Goal: Check status: Check status

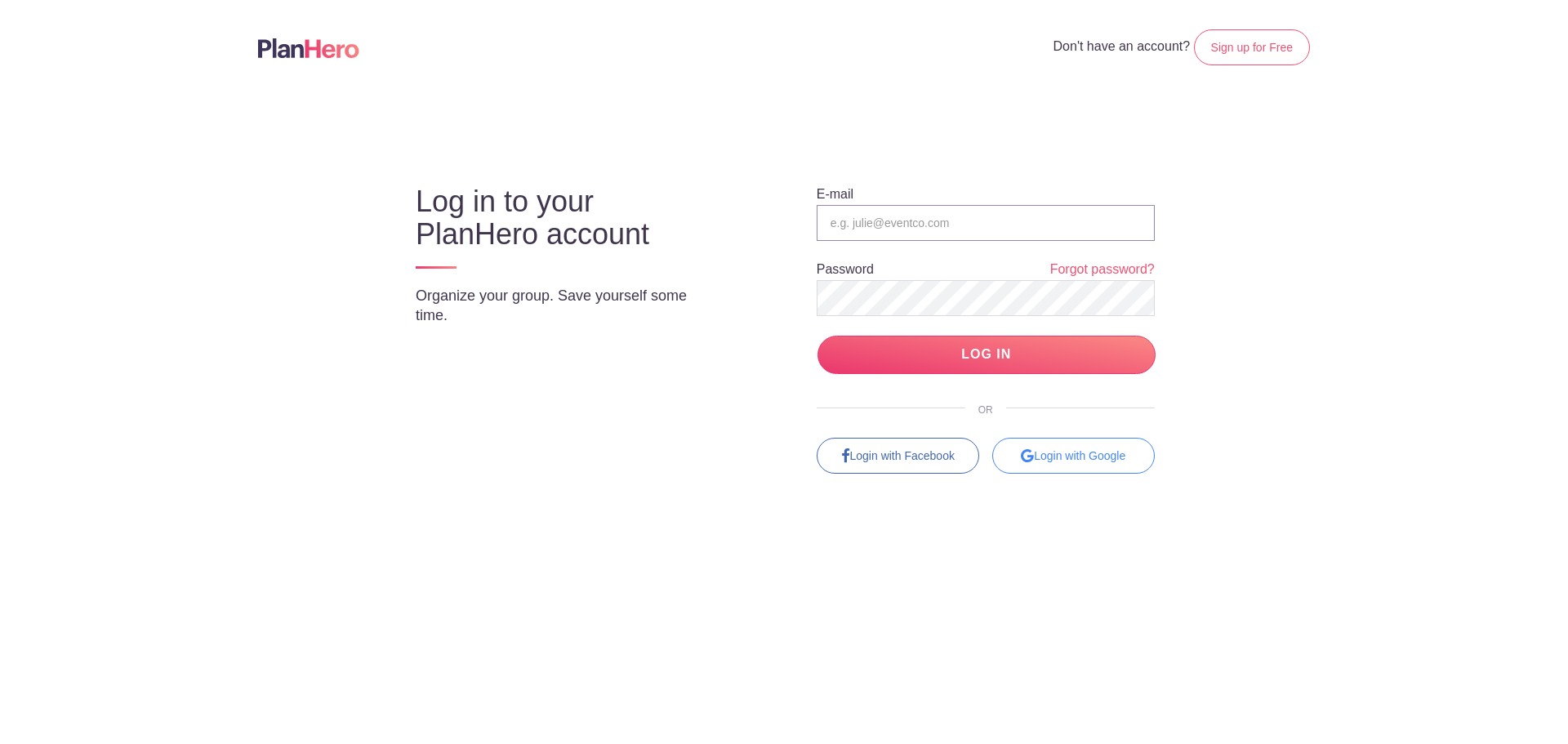
click at [1070, 223] on input "email" at bounding box center [986, 223] width 338 height 36
type input "garrett.tacha@sttelcom.com"
click at [973, 359] on input "LOG IN" at bounding box center [986, 354] width 338 height 38
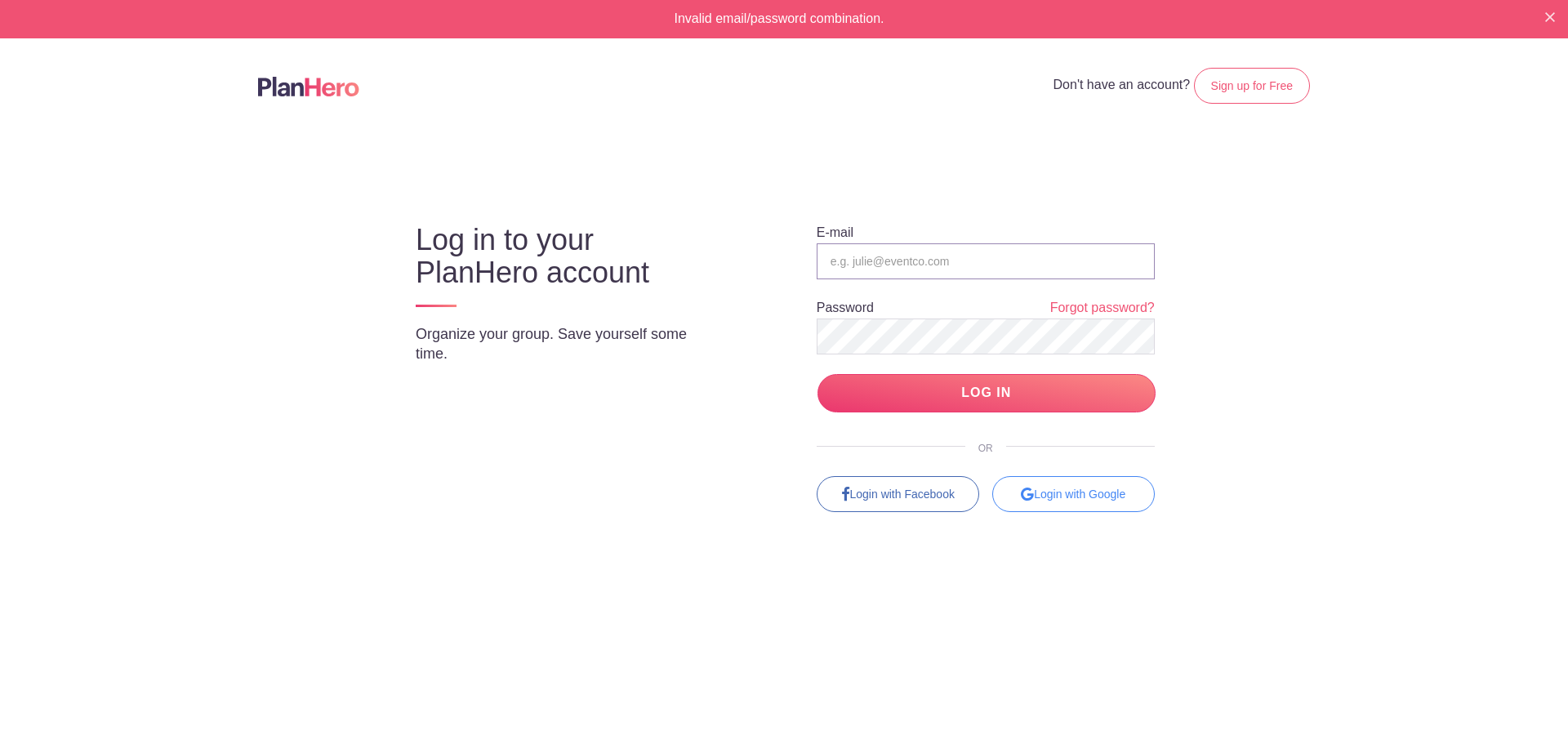
drag, startPoint x: 0, startPoint y: 0, endPoint x: 885, endPoint y: 260, distance: 922.4
click at [885, 260] on input "email" at bounding box center [986, 261] width 338 height 36
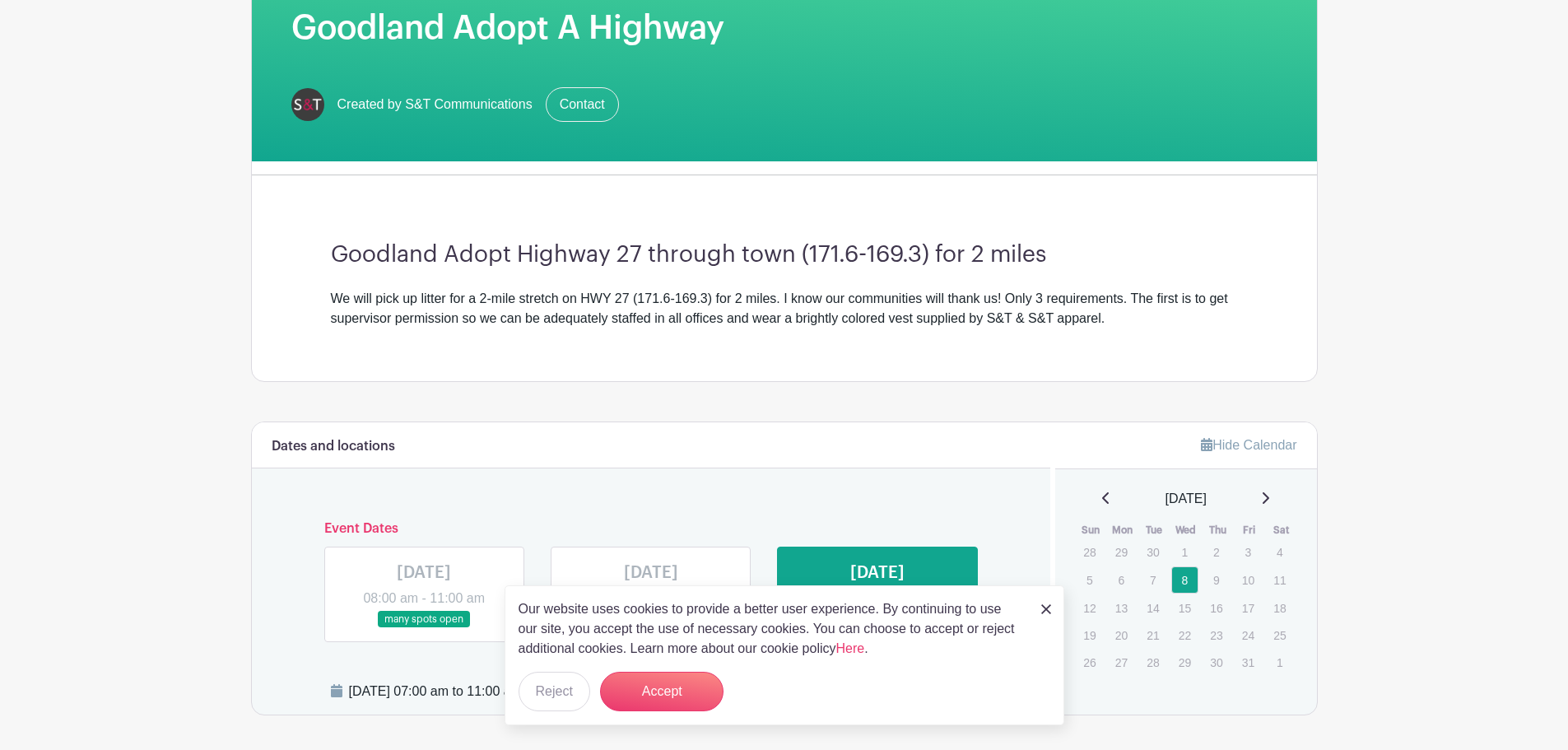
scroll to position [329, 0]
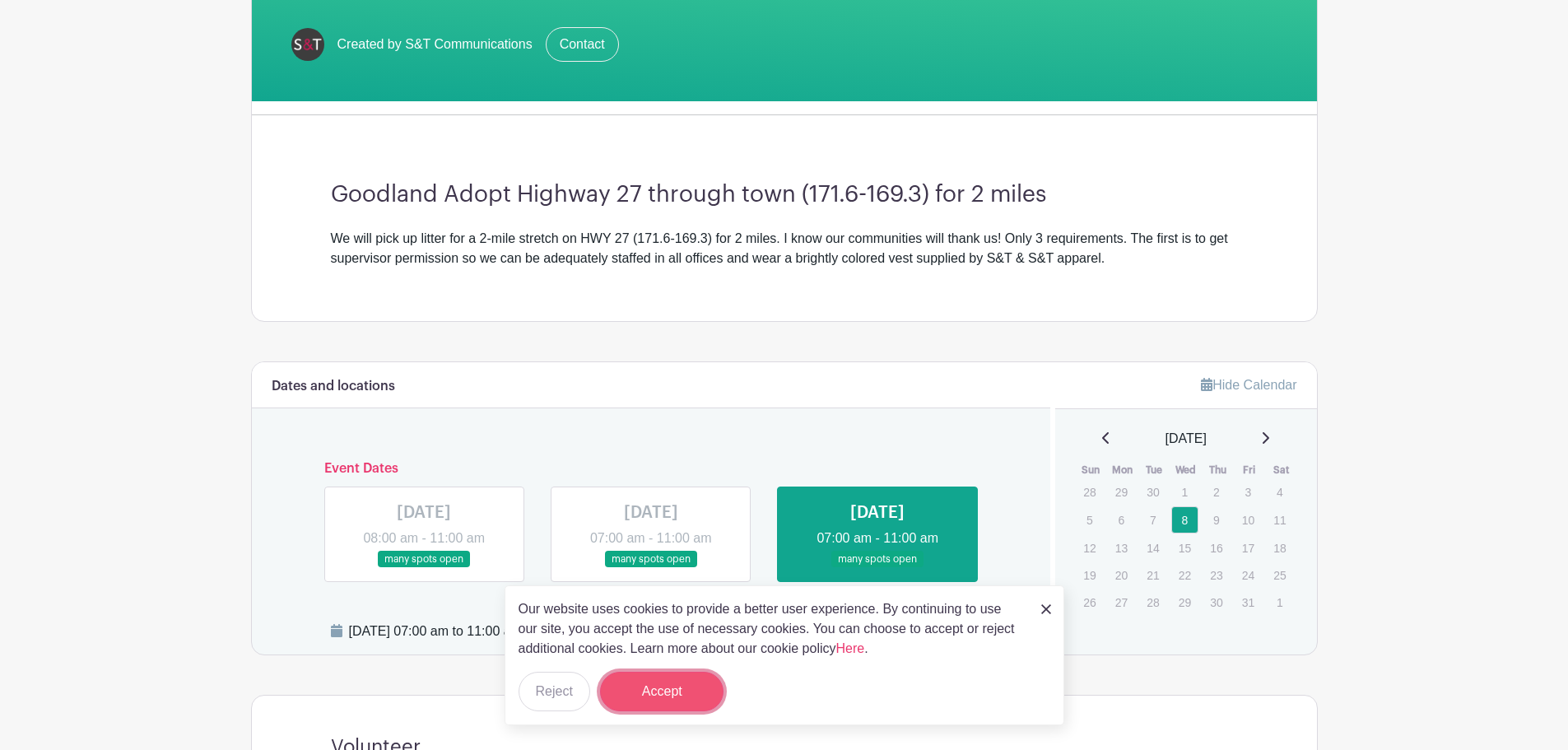
click at [653, 682] on button "Accept" at bounding box center [661, 692] width 124 height 40
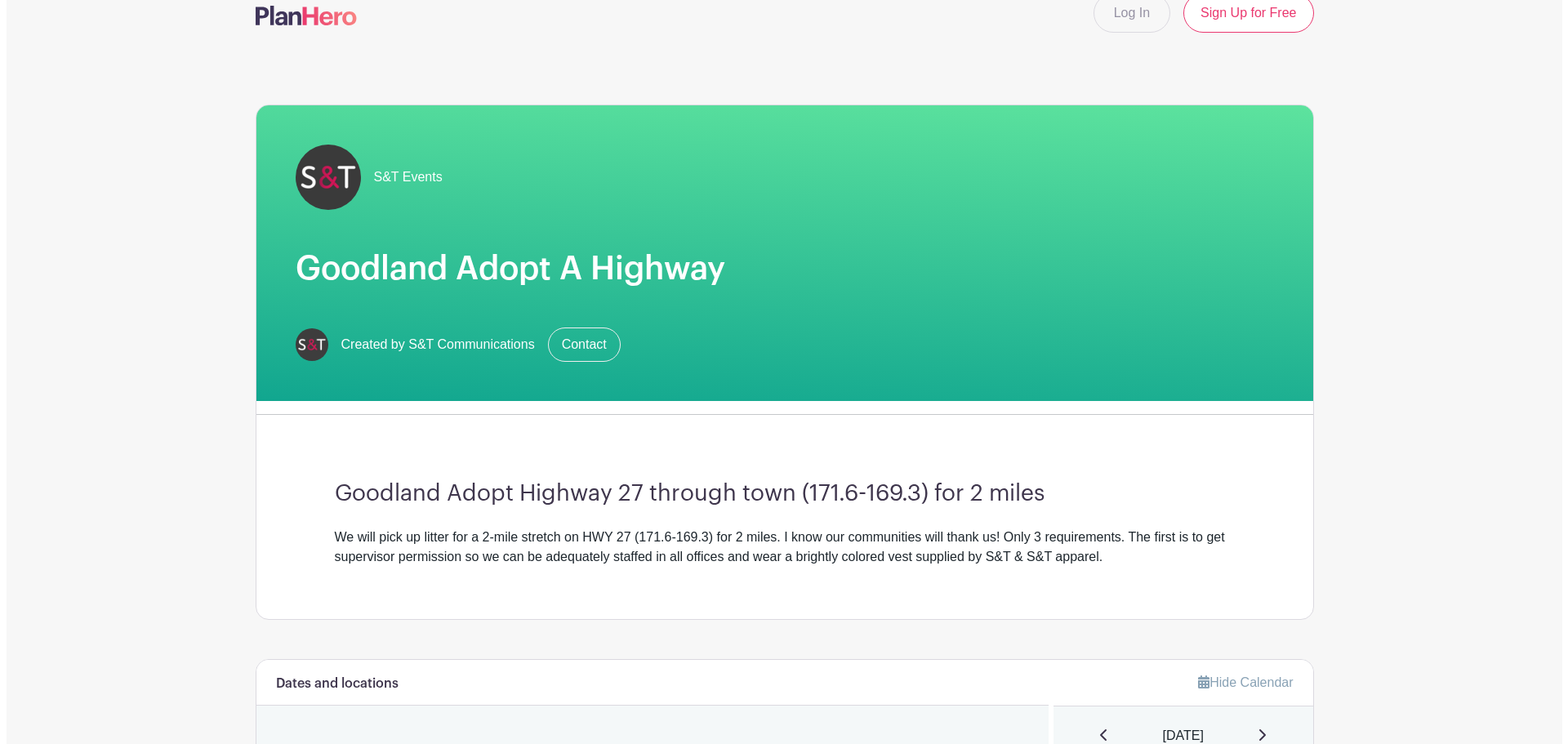
scroll to position [0, 0]
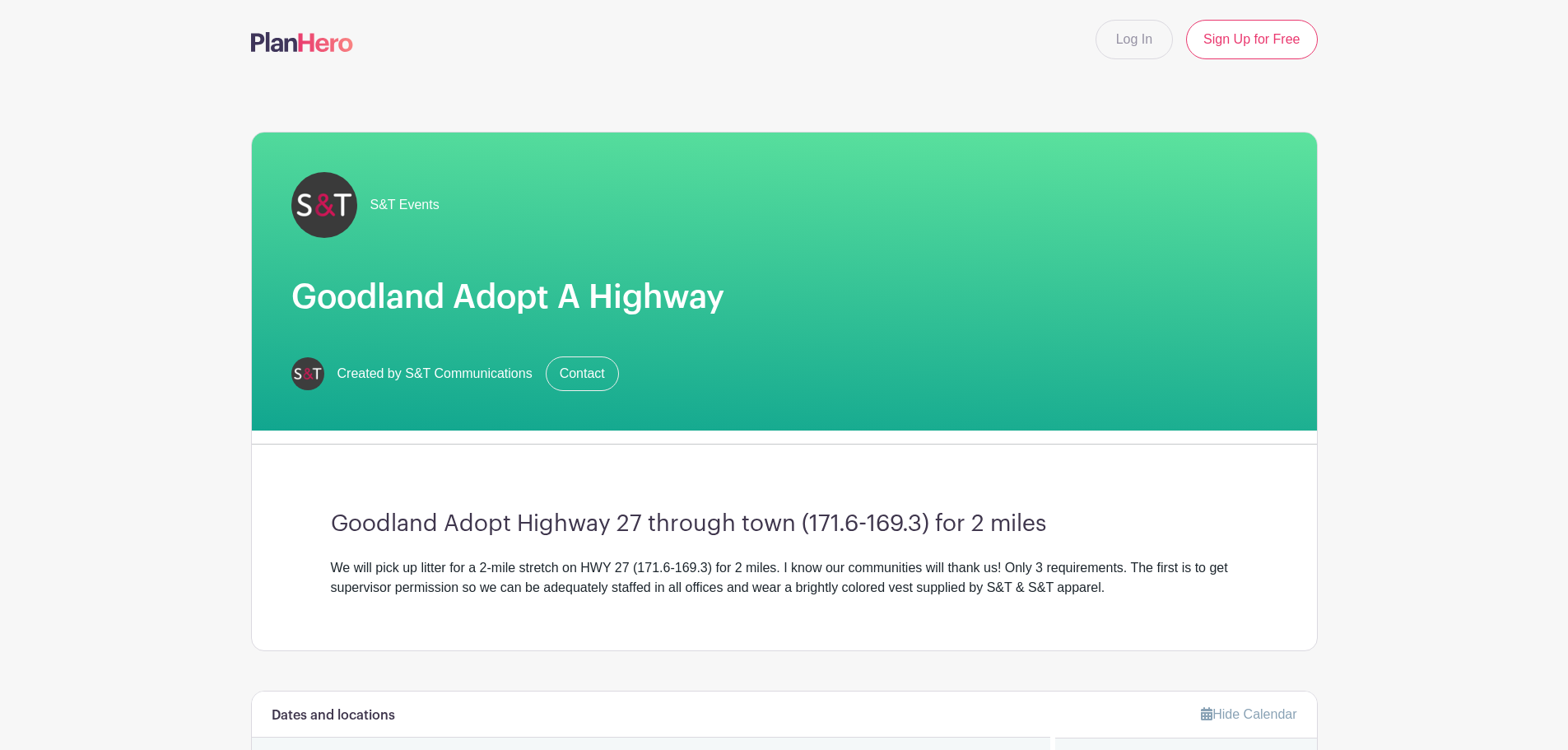
click at [290, 43] on img at bounding box center [302, 42] width 102 height 20
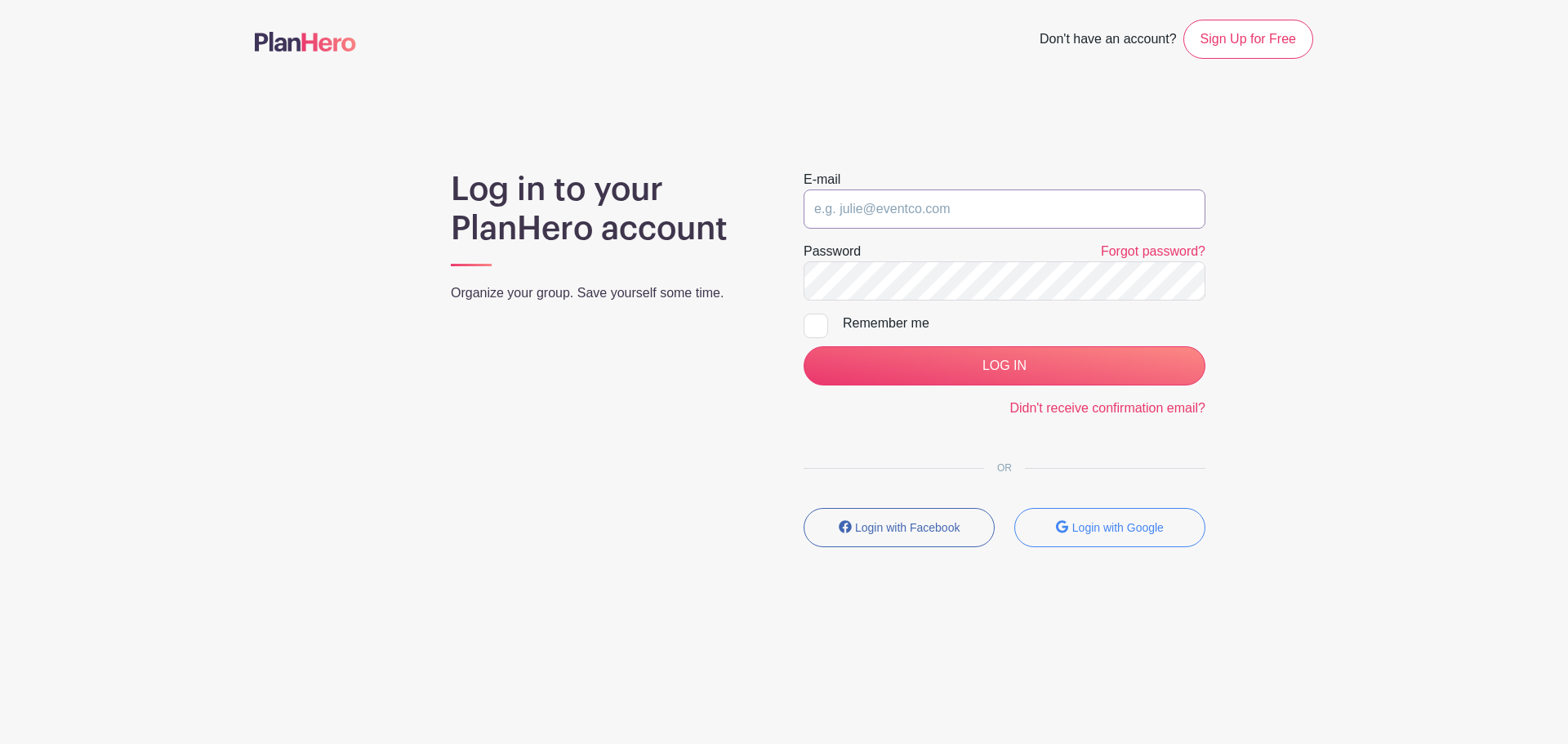
type input "garrett.tacha@sttelcom.com"
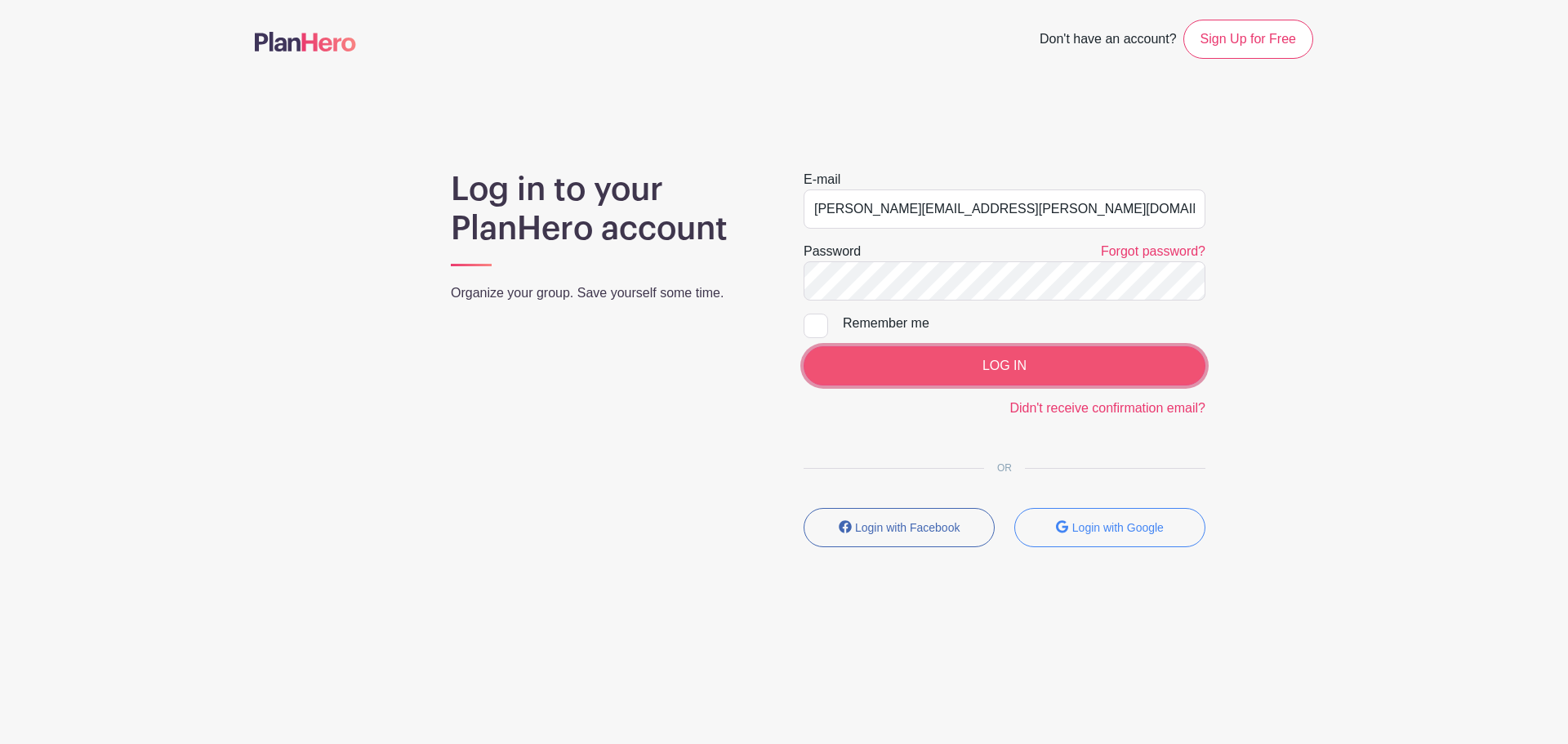
click at [969, 363] on input "LOG IN" at bounding box center [1004, 366] width 402 height 39
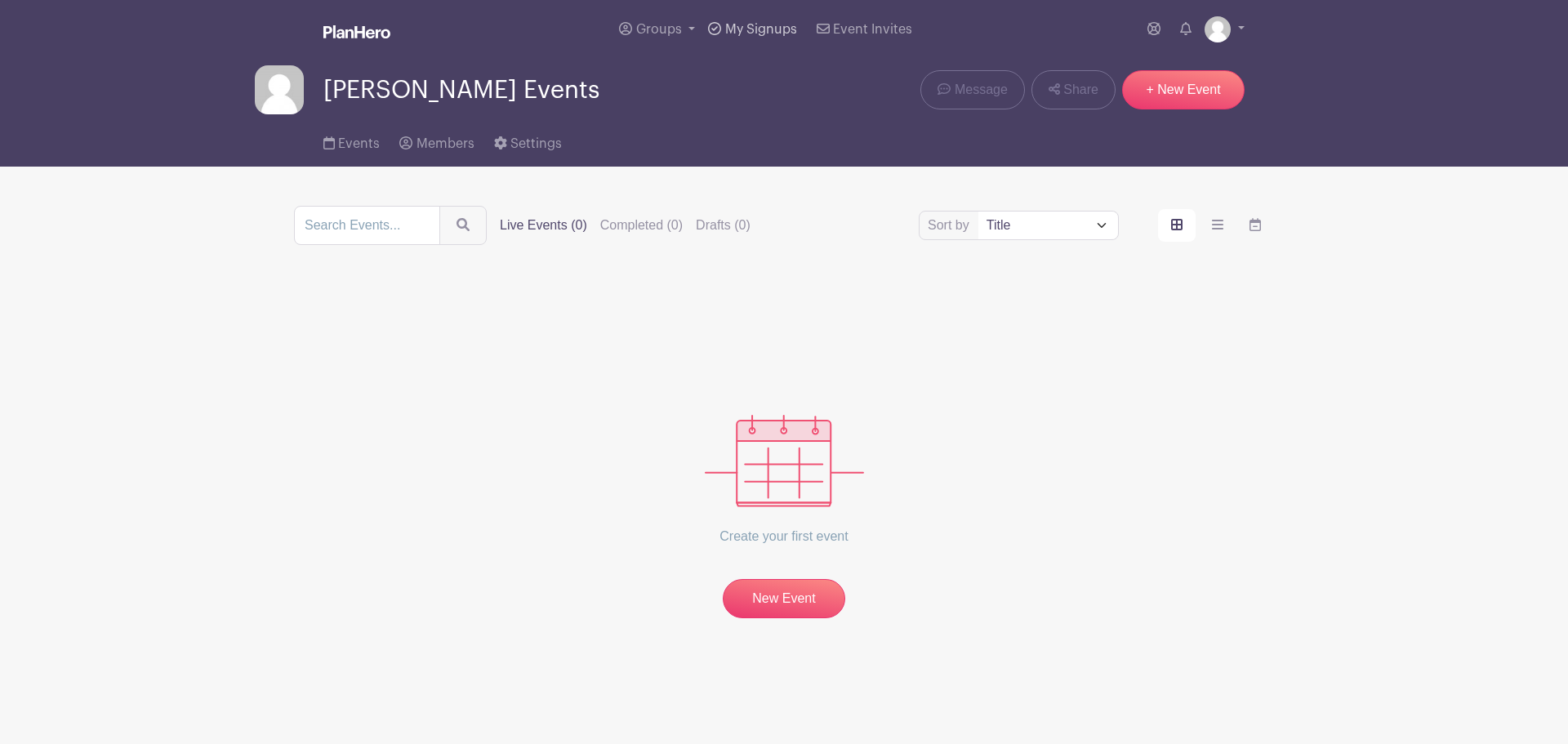
click at [735, 31] on span "My Signups" at bounding box center [761, 28] width 72 height 13
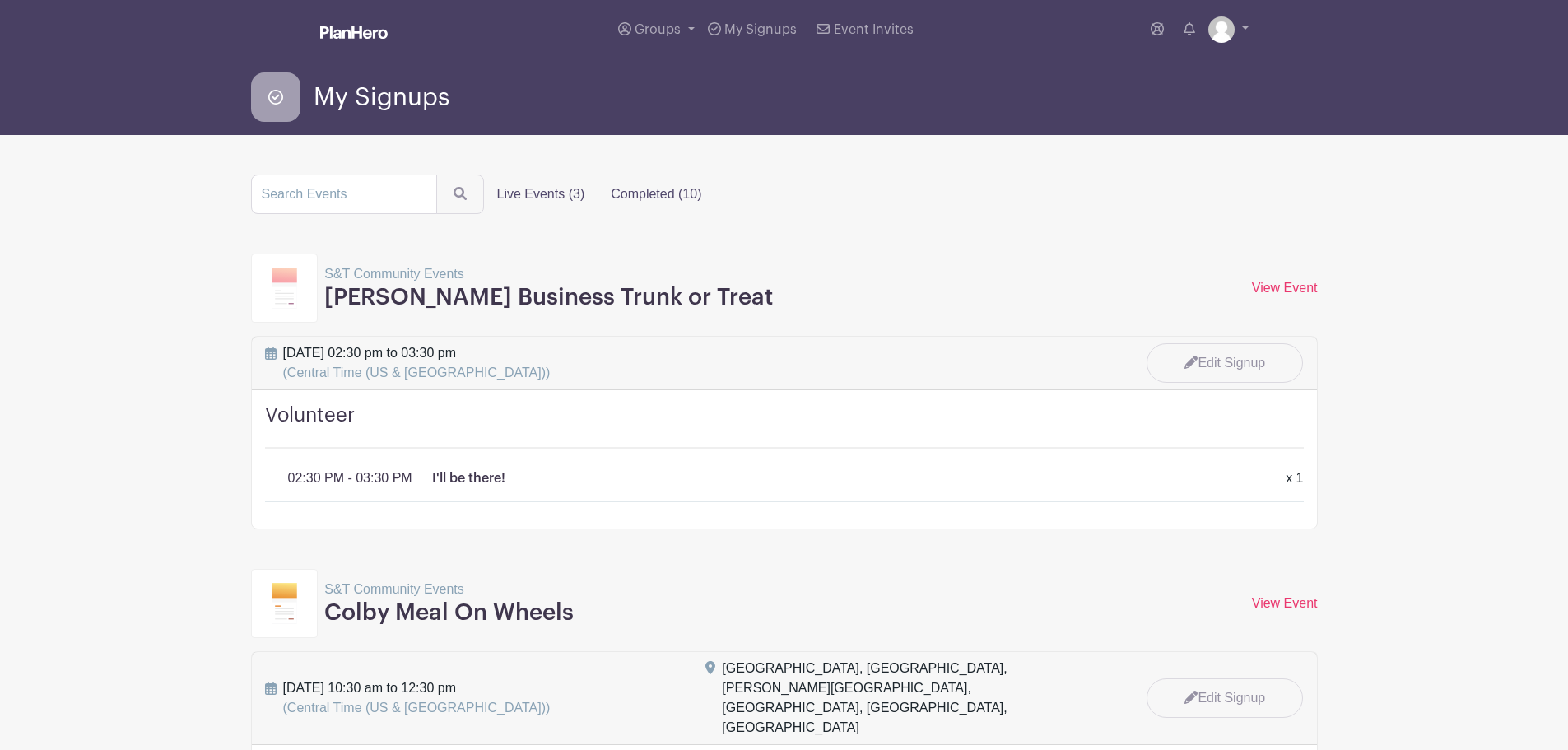
click at [644, 201] on label "Completed (10)" at bounding box center [656, 194] width 117 height 33
click at [0, 0] on input "Completed (10)" at bounding box center [0, 0] width 0 height 0
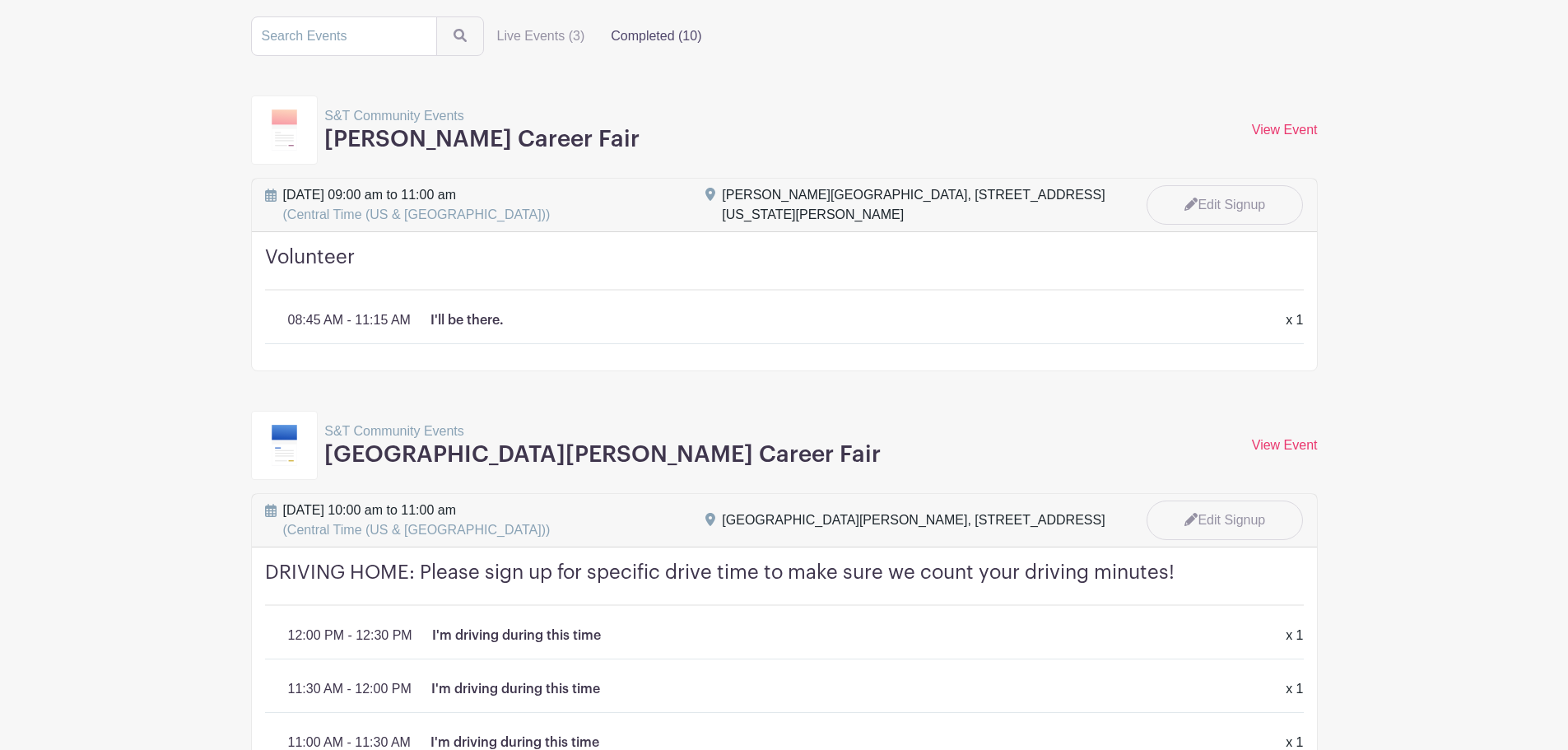
scroll to position [165, 0]
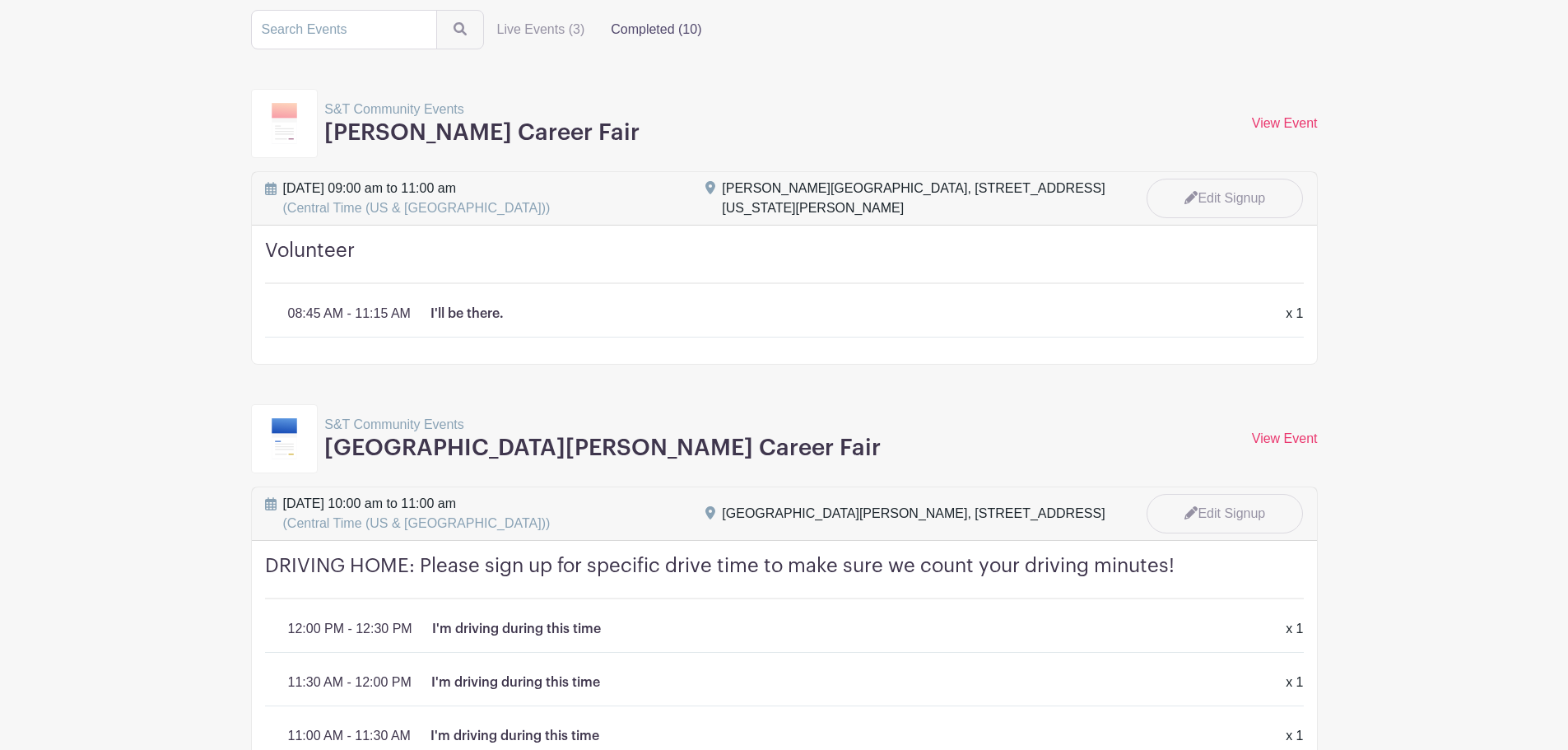
click at [958, 344] on div "Volunteer 08:45 AM - 11:15 AM I'll be there. x 1 x 1" at bounding box center [785, 294] width 1066 height 138
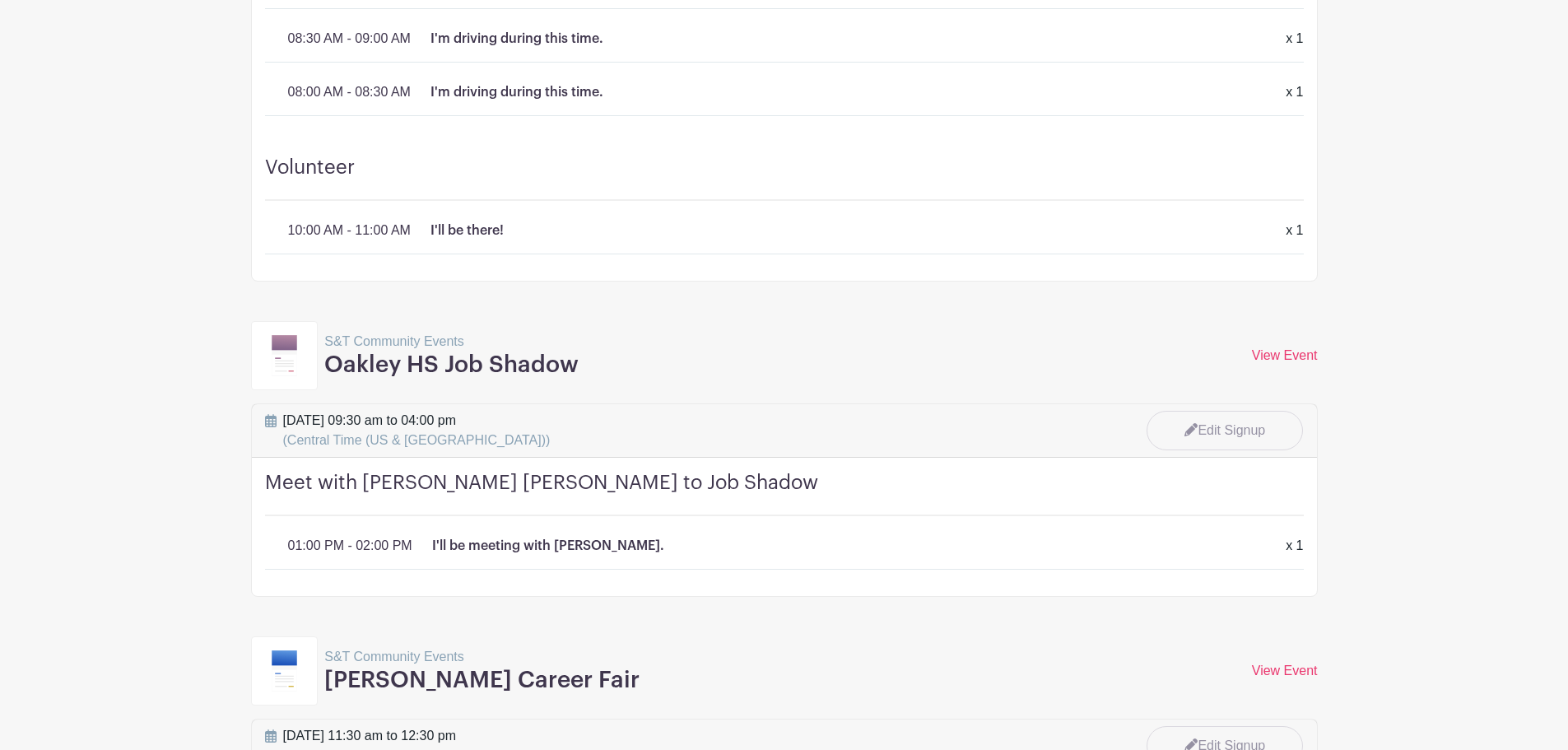
scroll to position [1070, 0]
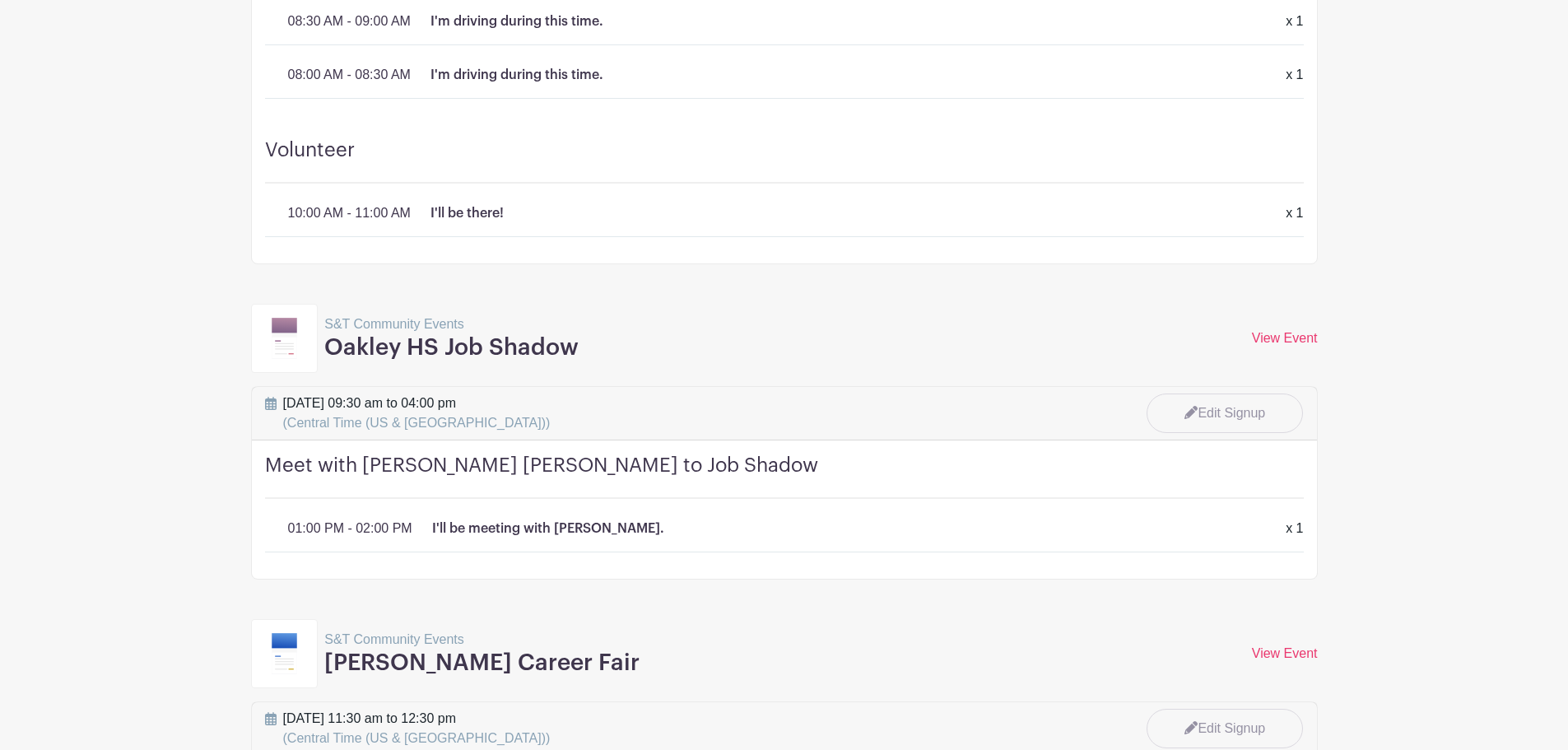
click at [853, 401] on div "[DATE] 09:30 am to 04:00 pm (Central Time (US & [GEOGRAPHIC_DATA])) Edit Signup" at bounding box center [784, 409] width 1059 height 46
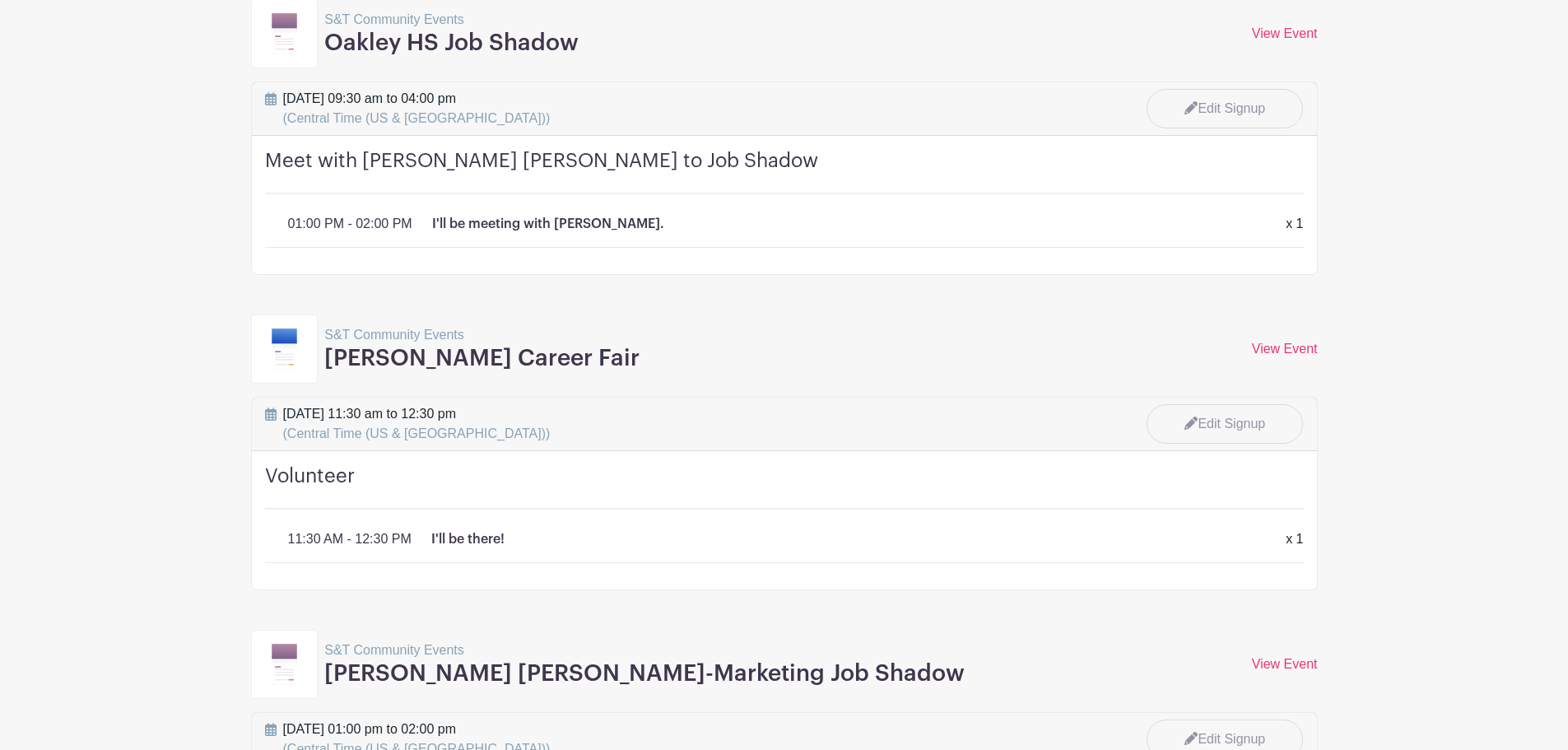
scroll to position [1399, 0]
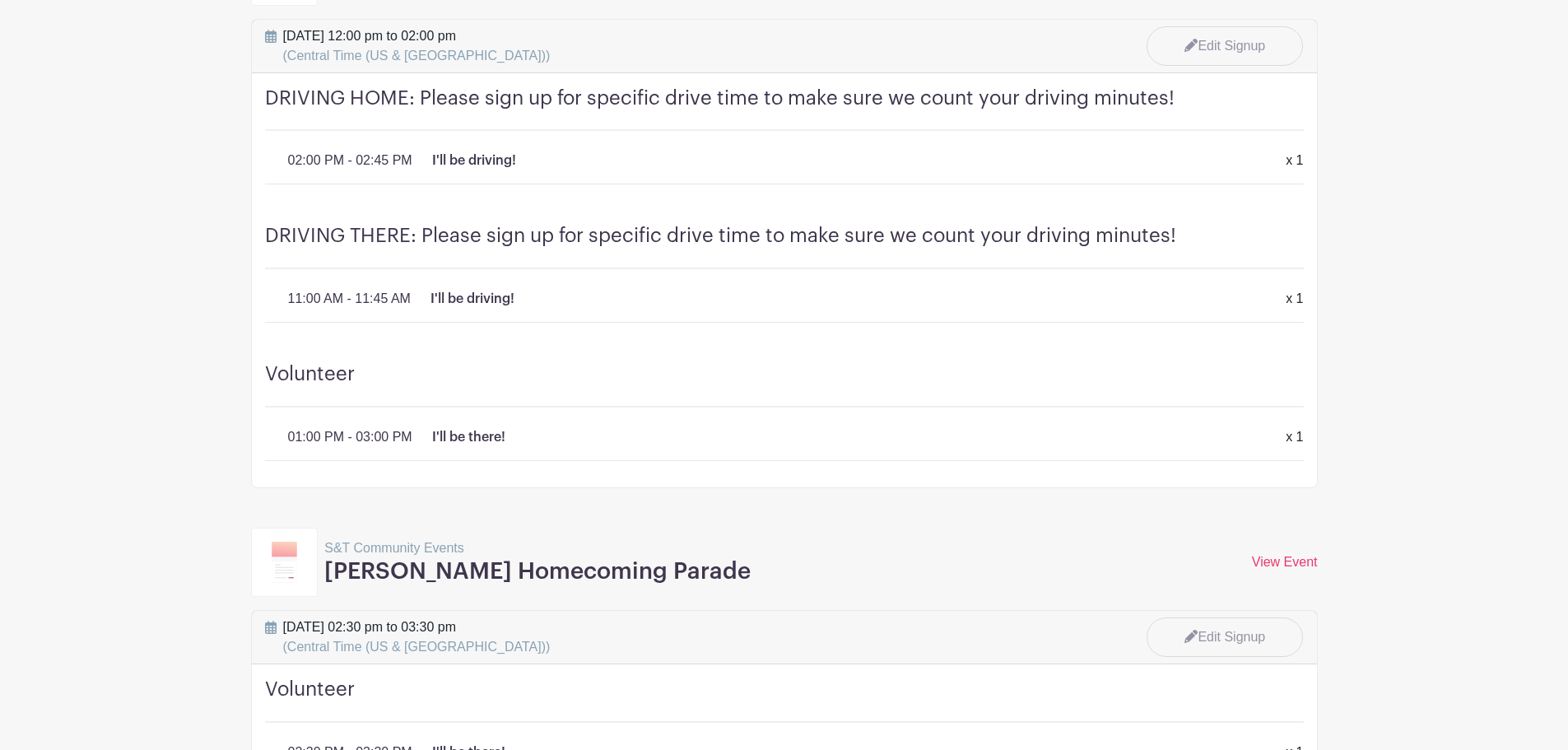
scroll to position [2386, 0]
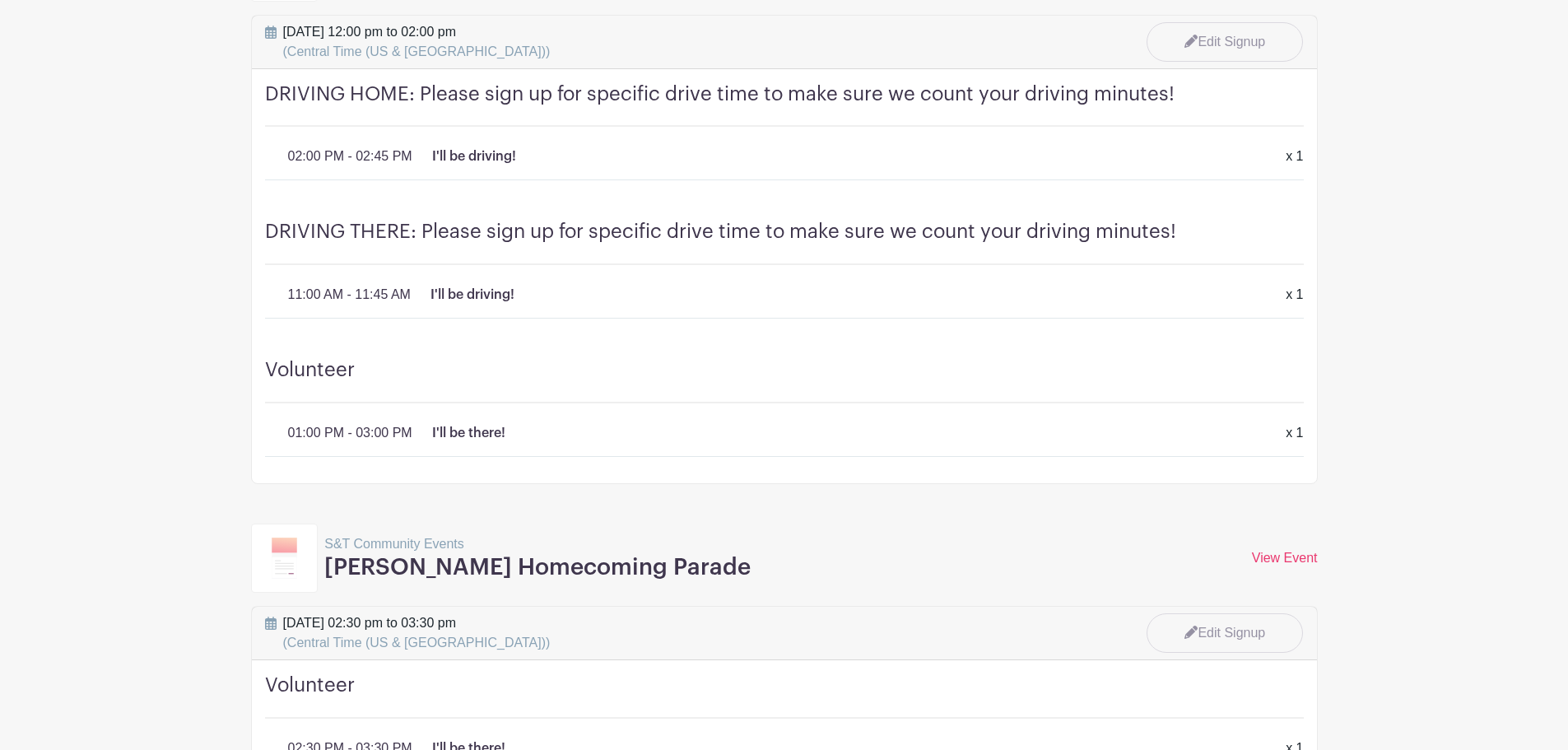
click at [820, 324] on div "DRIVING THERE: Please sign up for specific drive time to make sure we count you…" at bounding box center [785, 276] width 1066 height 138
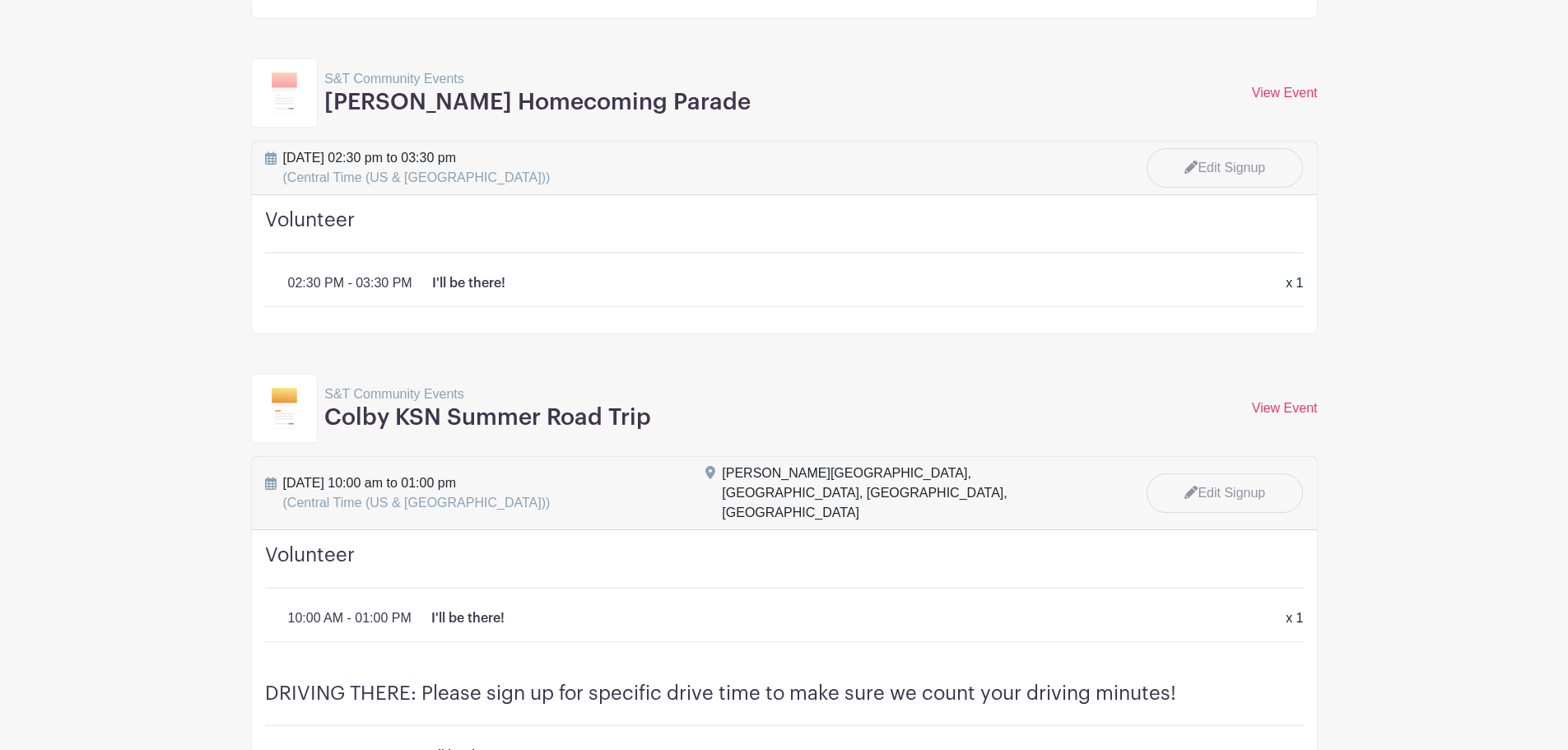
scroll to position [2880, 0]
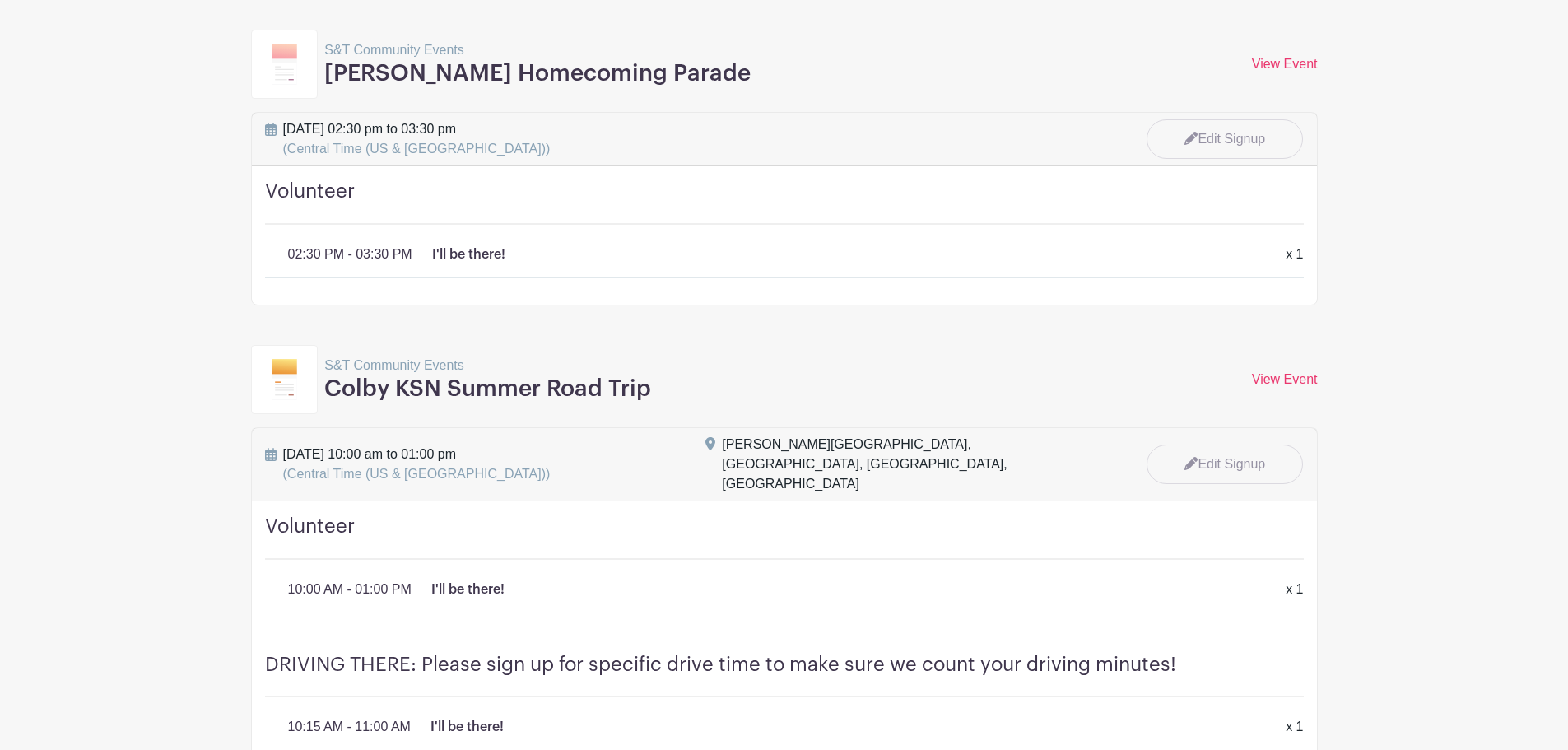
click at [691, 251] on div "I'll be there! x 1" at bounding box center [849, 254] width 834 height 20
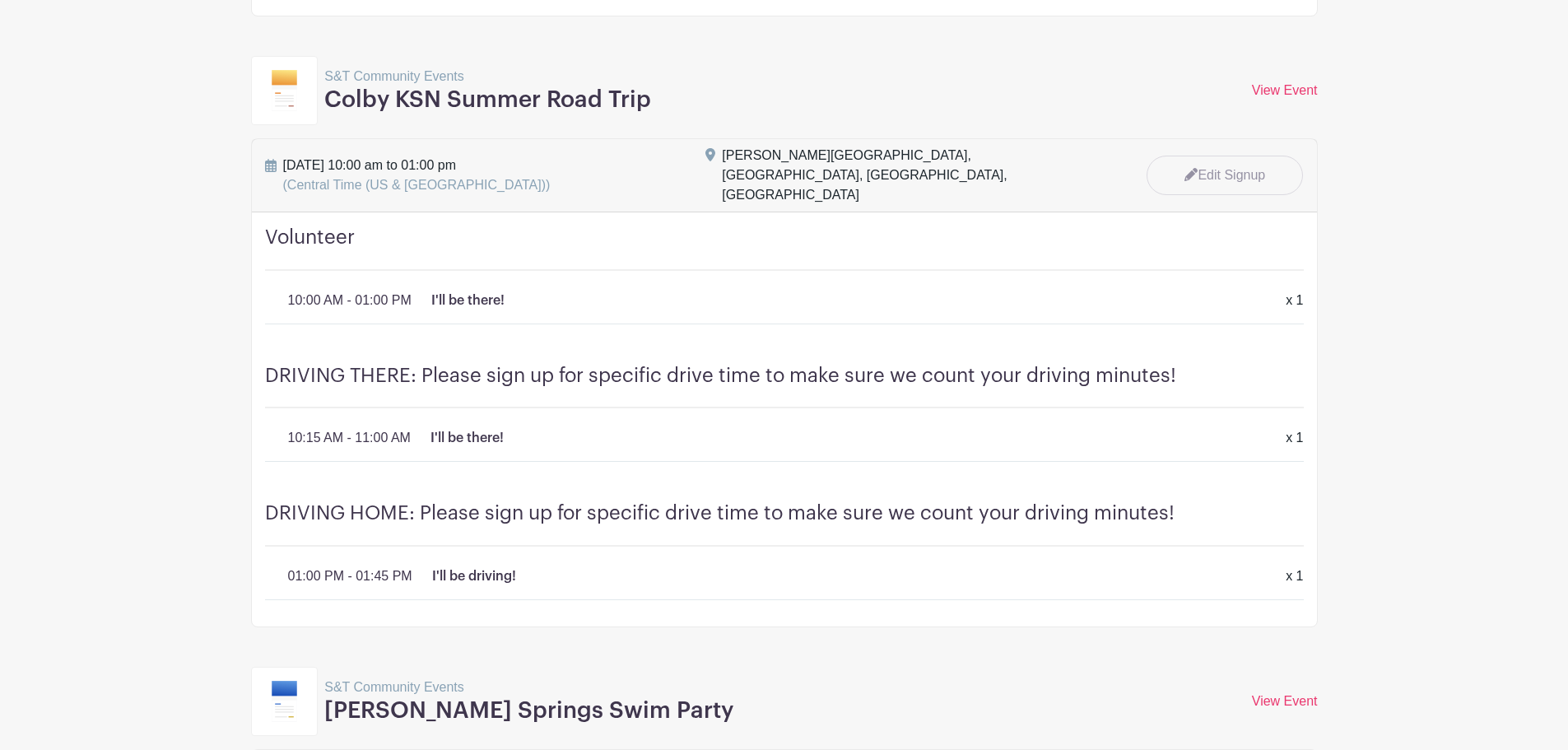
scroll to position [3209, 0]
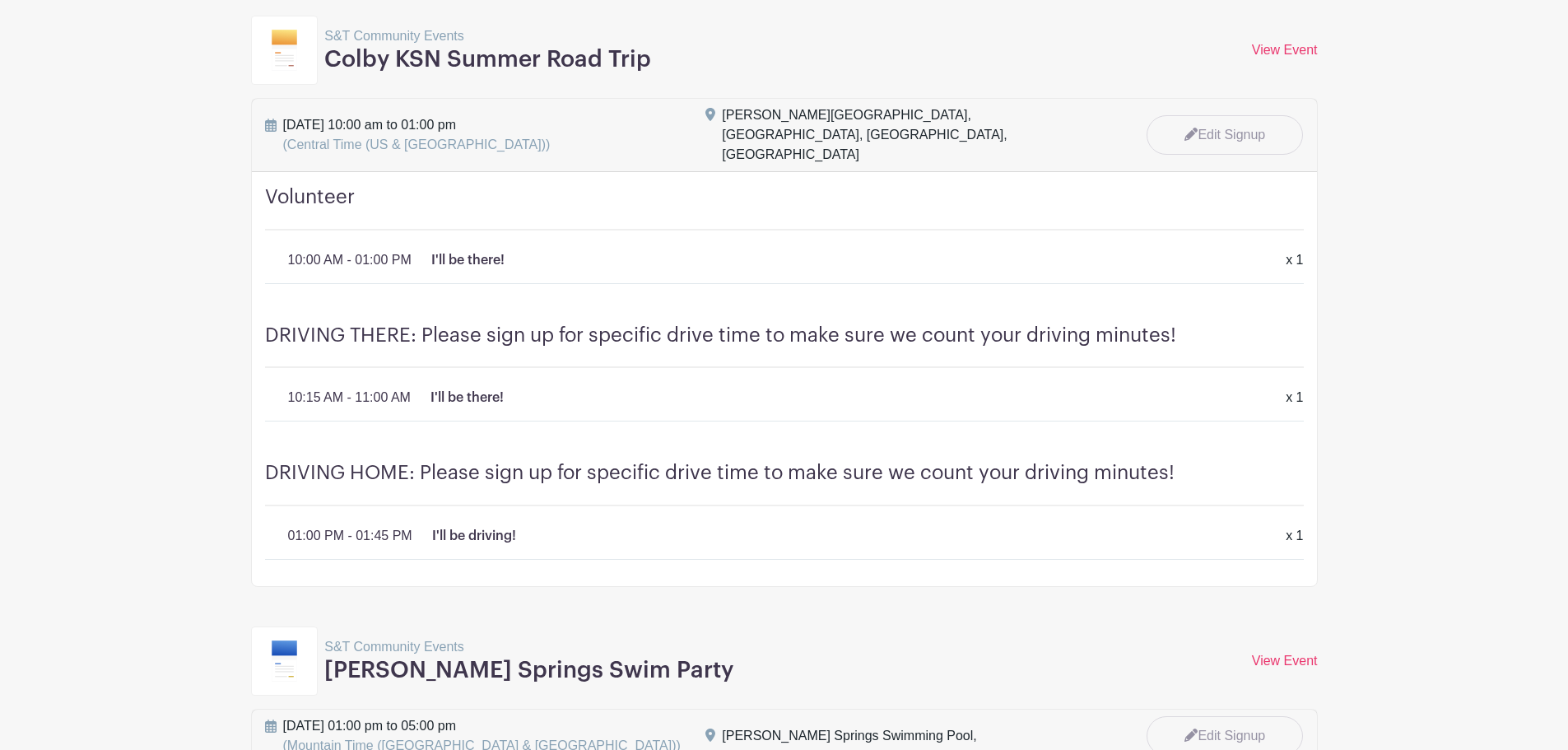
drag, startPoint x: 427, startPoint y: 319, endPoint x: 387, endPoint y: 318, distance: 40.0
drag, startPoint x: 387, startPoint y: 318, endPoint x: 359, endPoint y: 319, distance: 28.0
drag, startPoint x: 359, startPoint y: 319, endPoint x: 342, endPoint y: 320, distance: 17.0
click at [342, 323] on h4 "DRIVING THERE: Please sign up for specific drive time to make sure we count you…" at bounding box center [784, 346] width 1039 height 45
click at [979, 323] on h4 "DRIVING THERE: Please sign up for specific drive time to make sure we count you…" at bounding box center [784, 346] width 1039 height 45
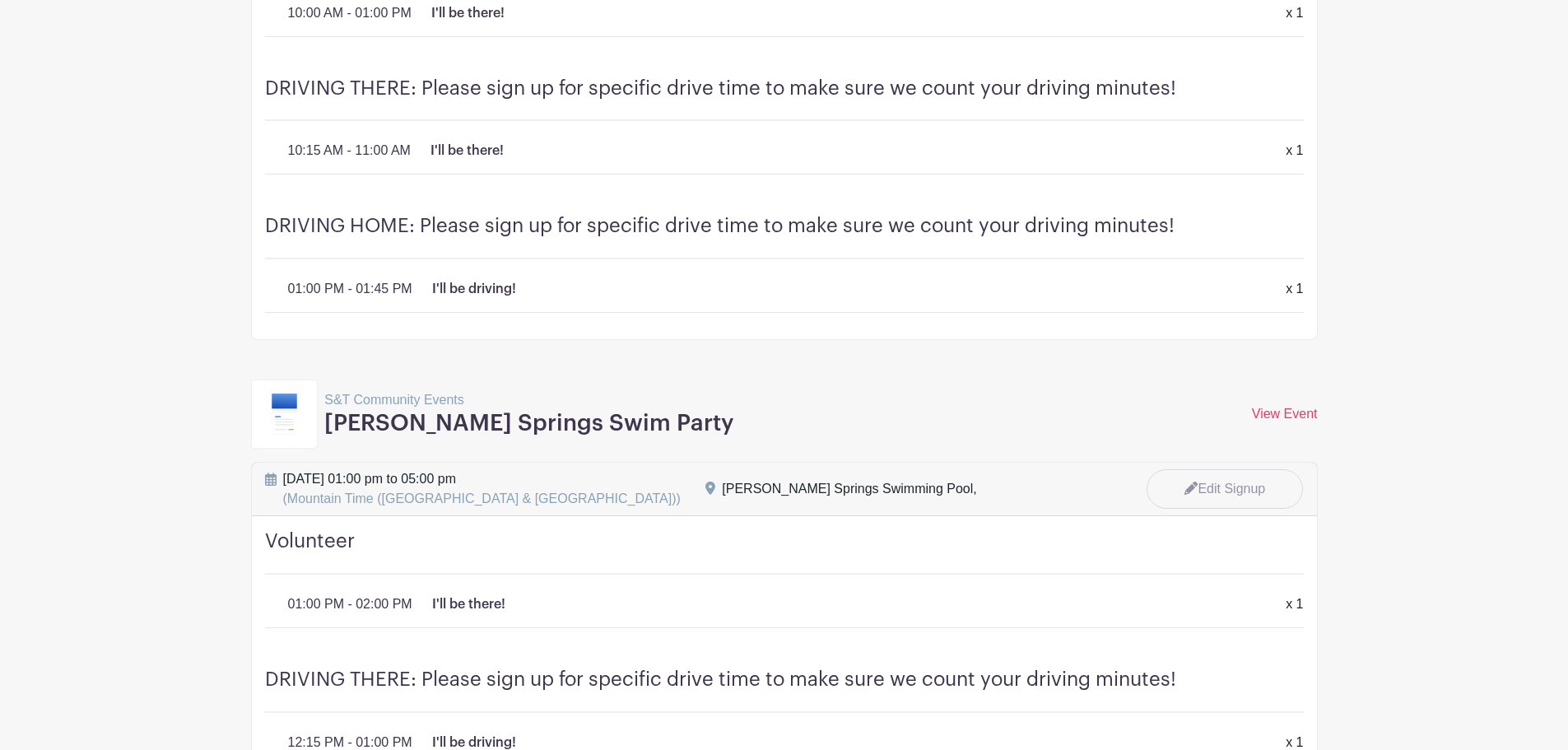
scroll to position [3704, 0]
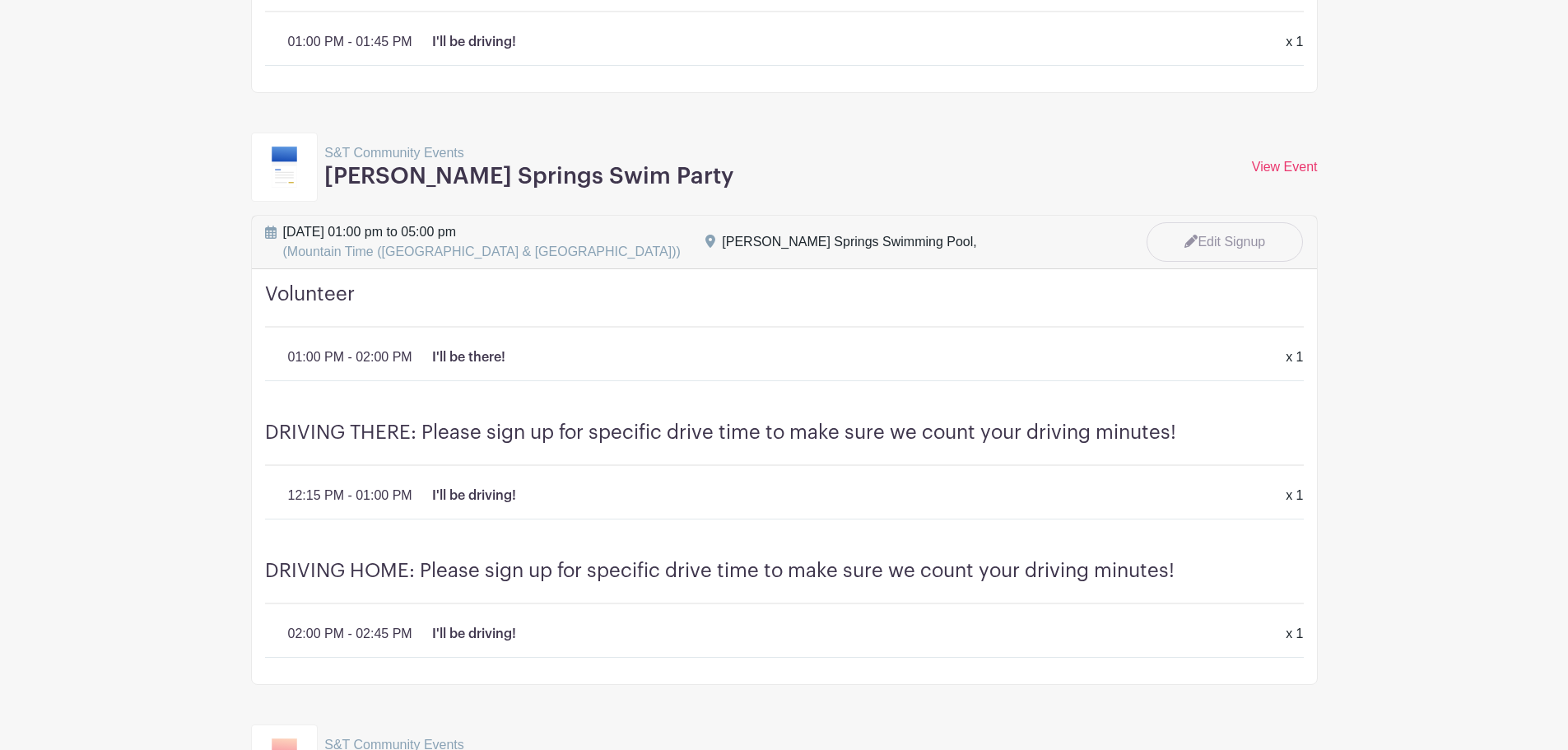
click at [846, 421] on h4 "DRIVING THERE: Please sign up for specific drive time to make sure we count you…" at bounding box center [784, 444] width 1039 height 45
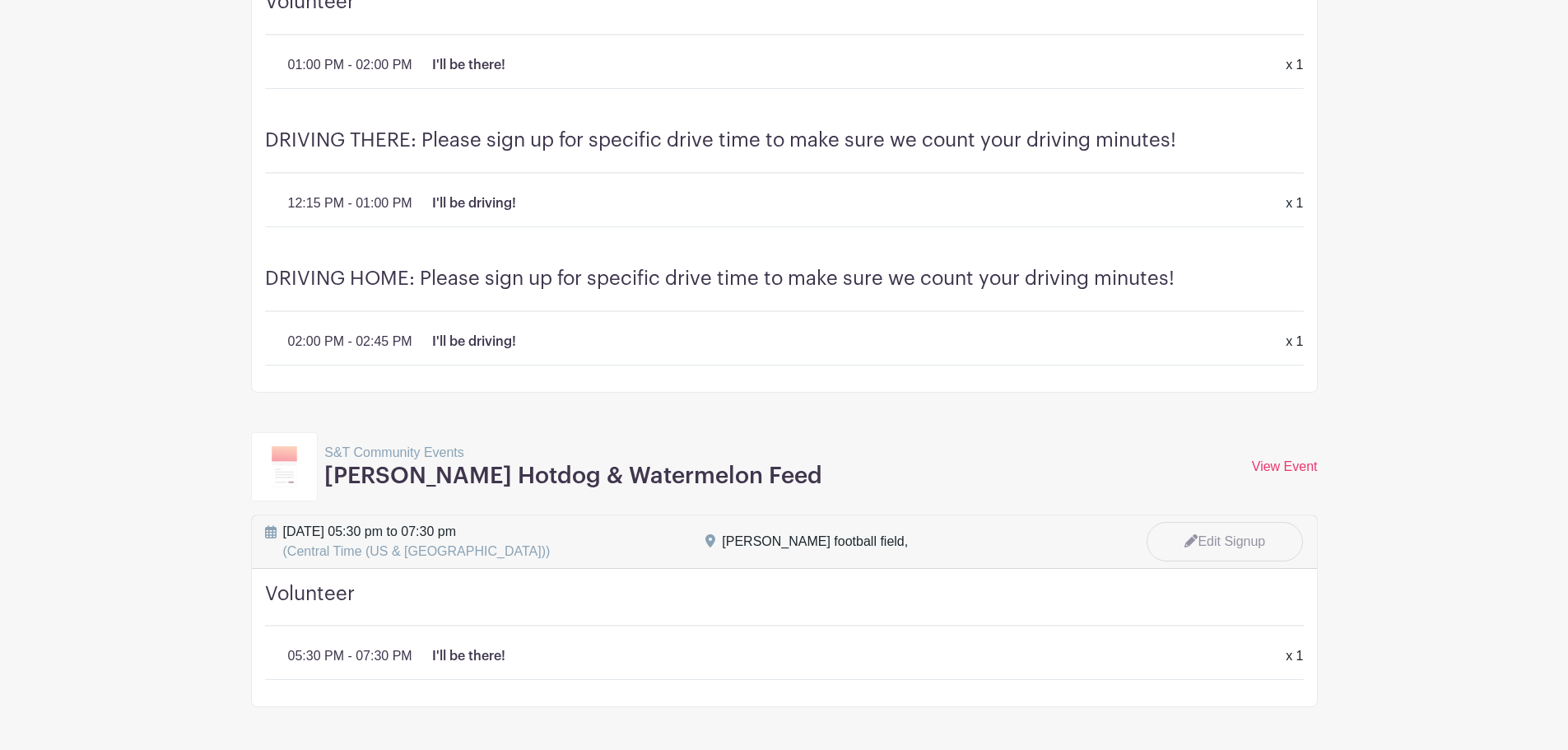
scroll to position [4036, 0]
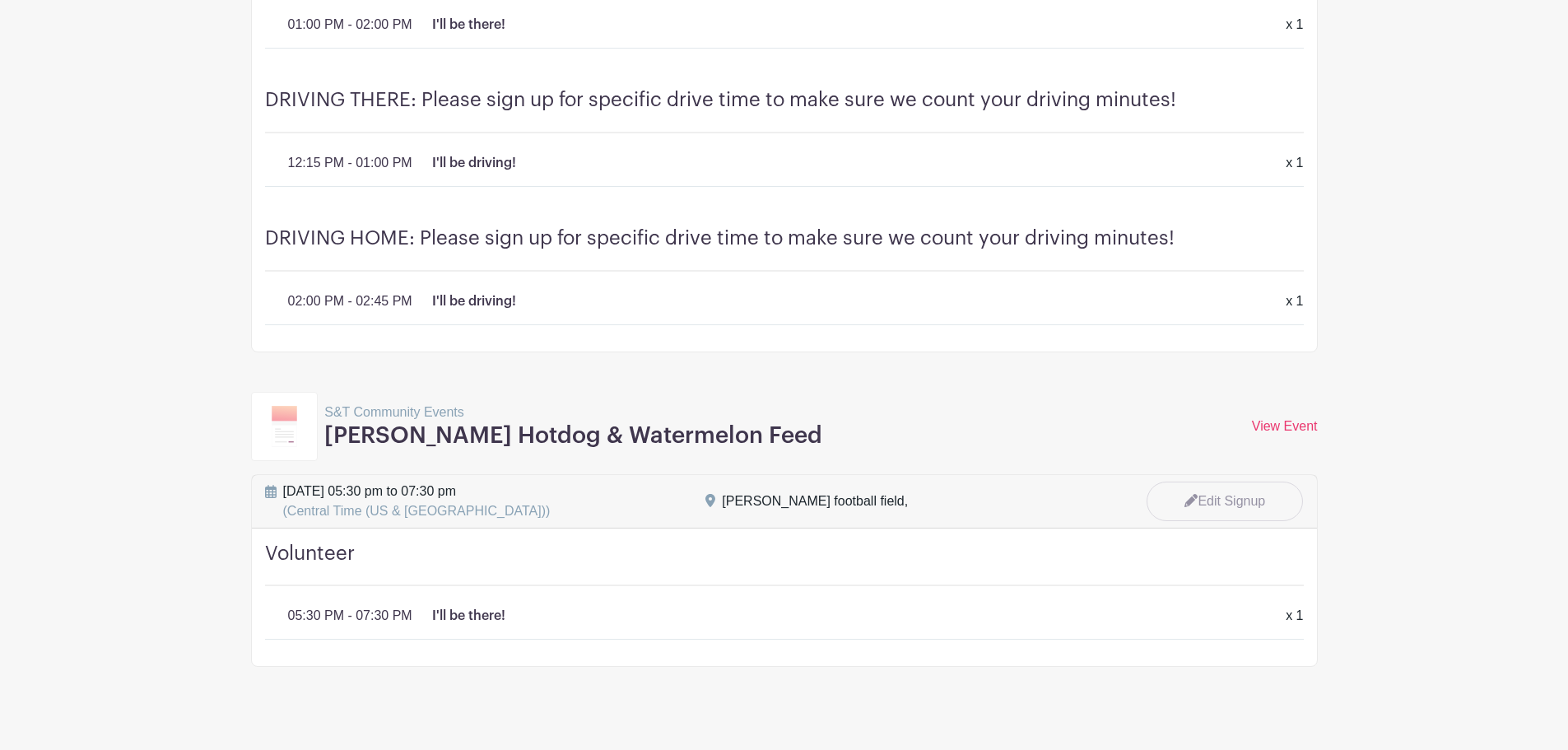
click at [884, 226] on h4 "DRIVING HOME: Please sign up for specific drive time to make sure we count your…" at bounding box center [784, 249] width 1039 height 45
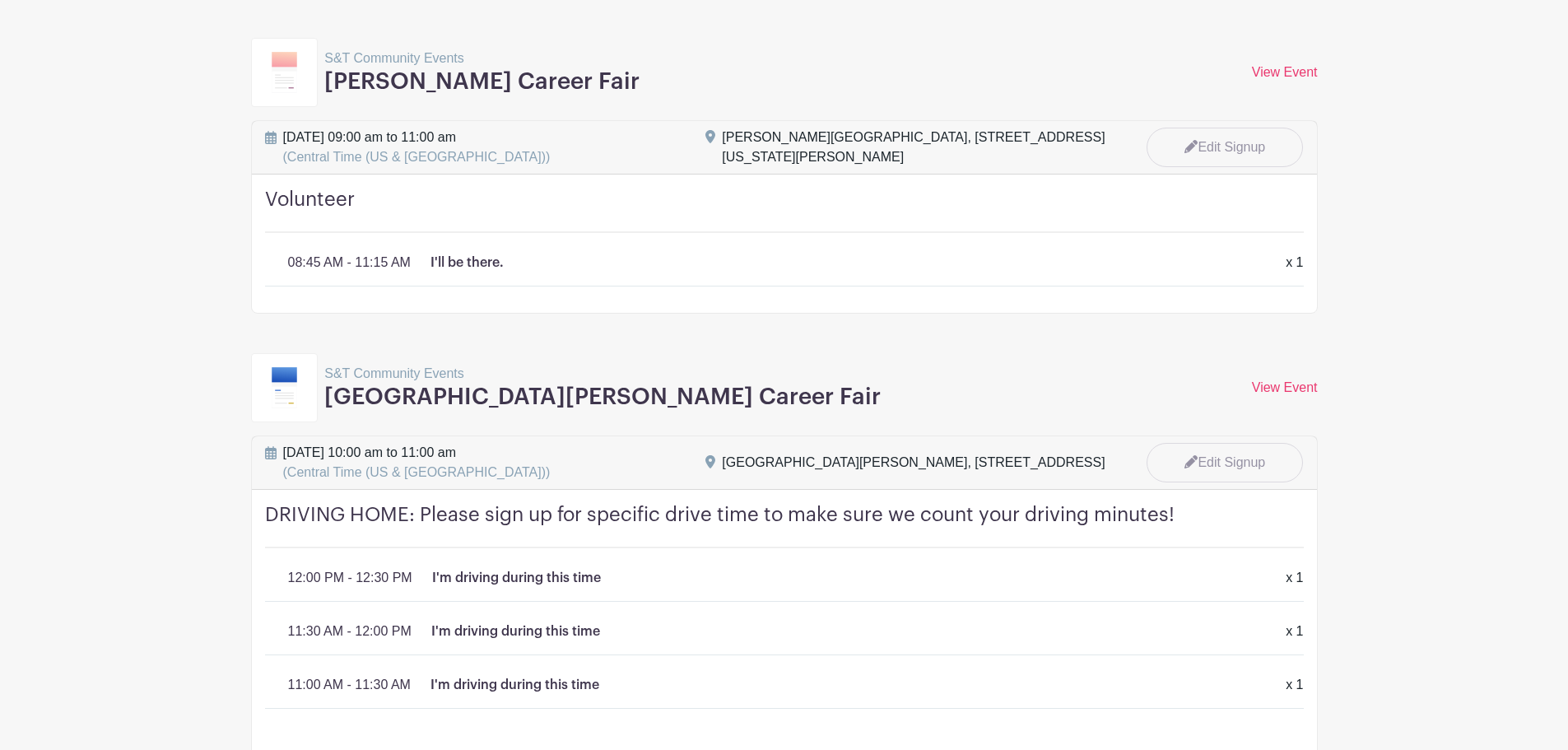
scroll to position [0, 0]
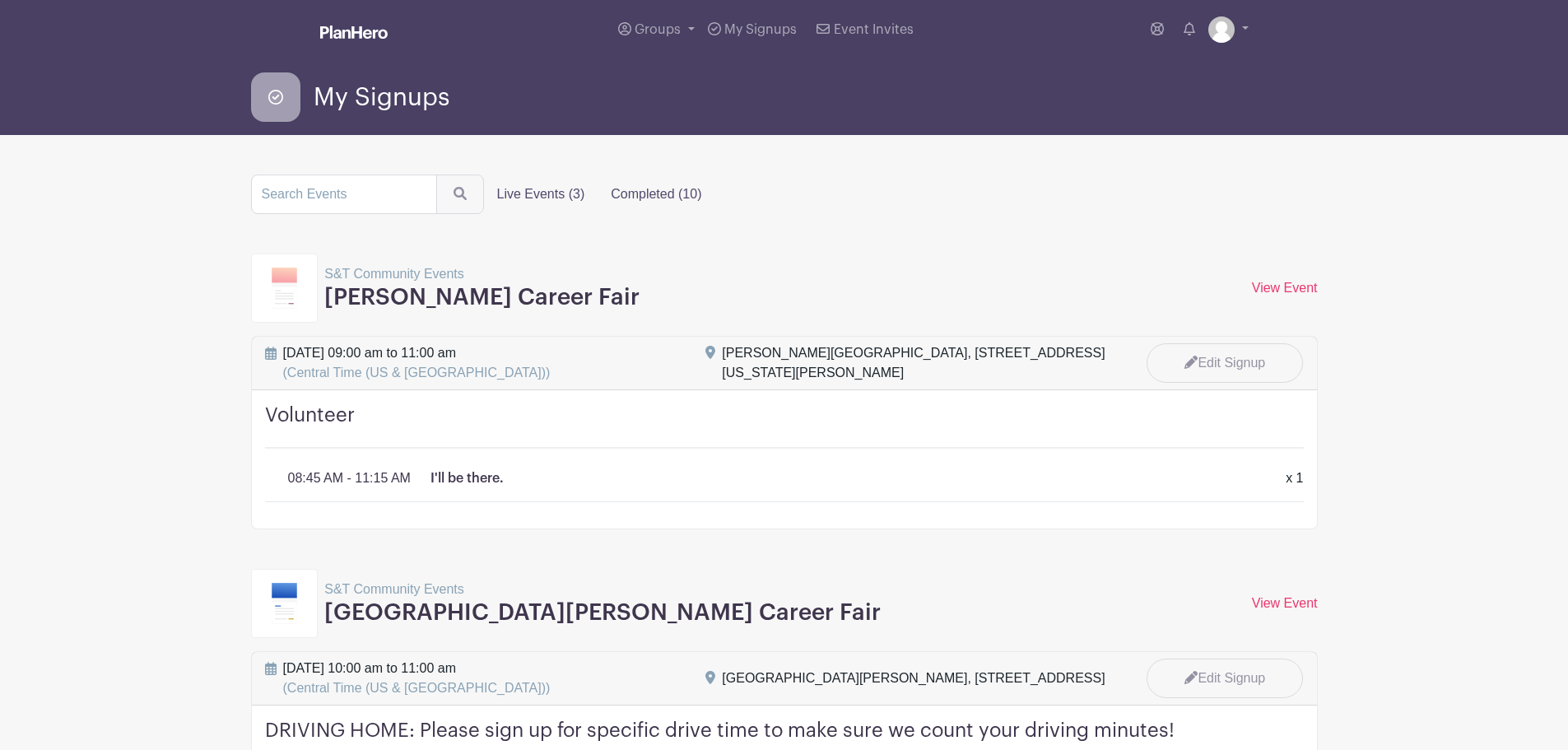
click at [546, 195] on label "Live Events (3)" at bounding box center [542, 194] width 115 height 33
click at [0, 0] on input "Live Events (3)" at bounding box center [0, 0] width 0 height 0
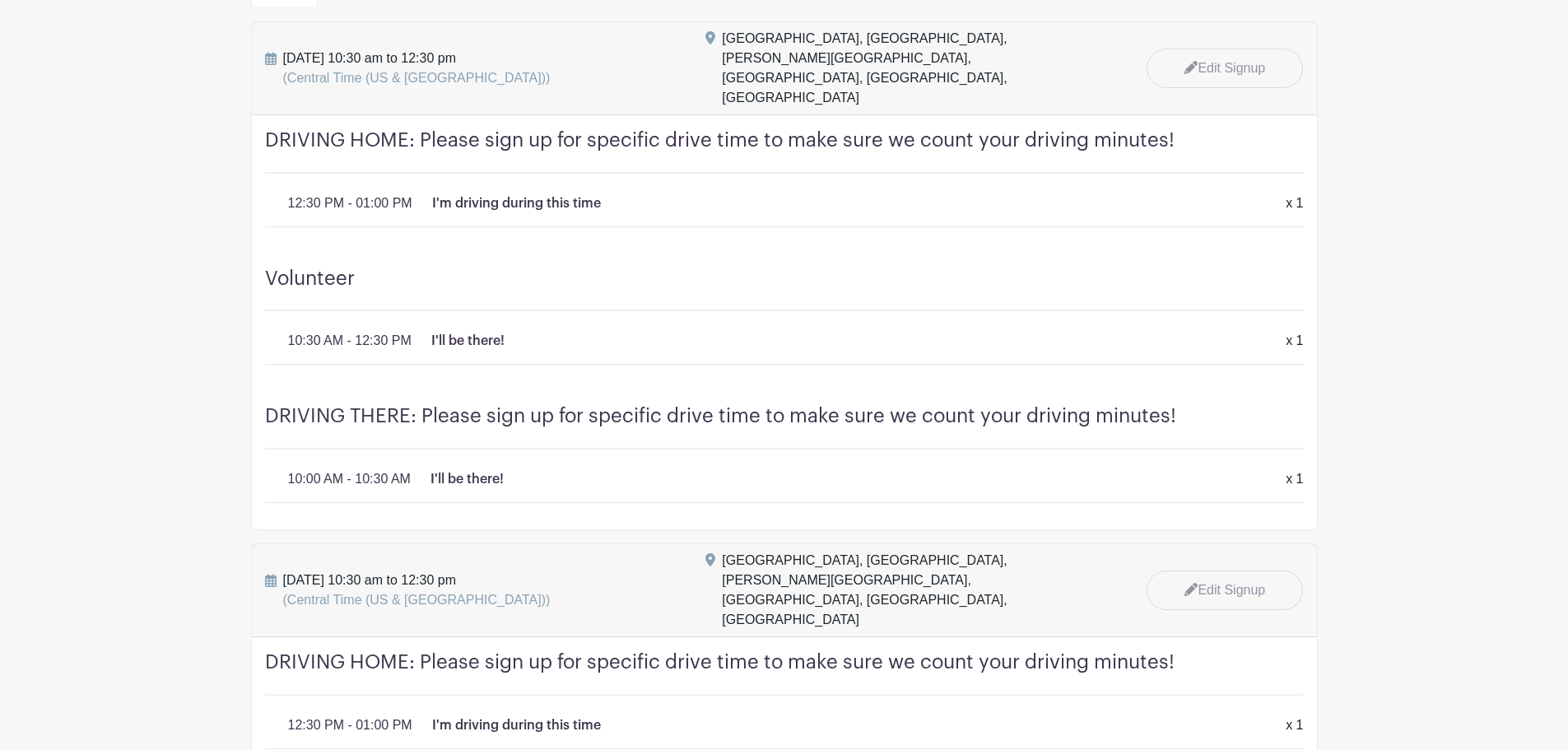
scroll to position [658, 0]
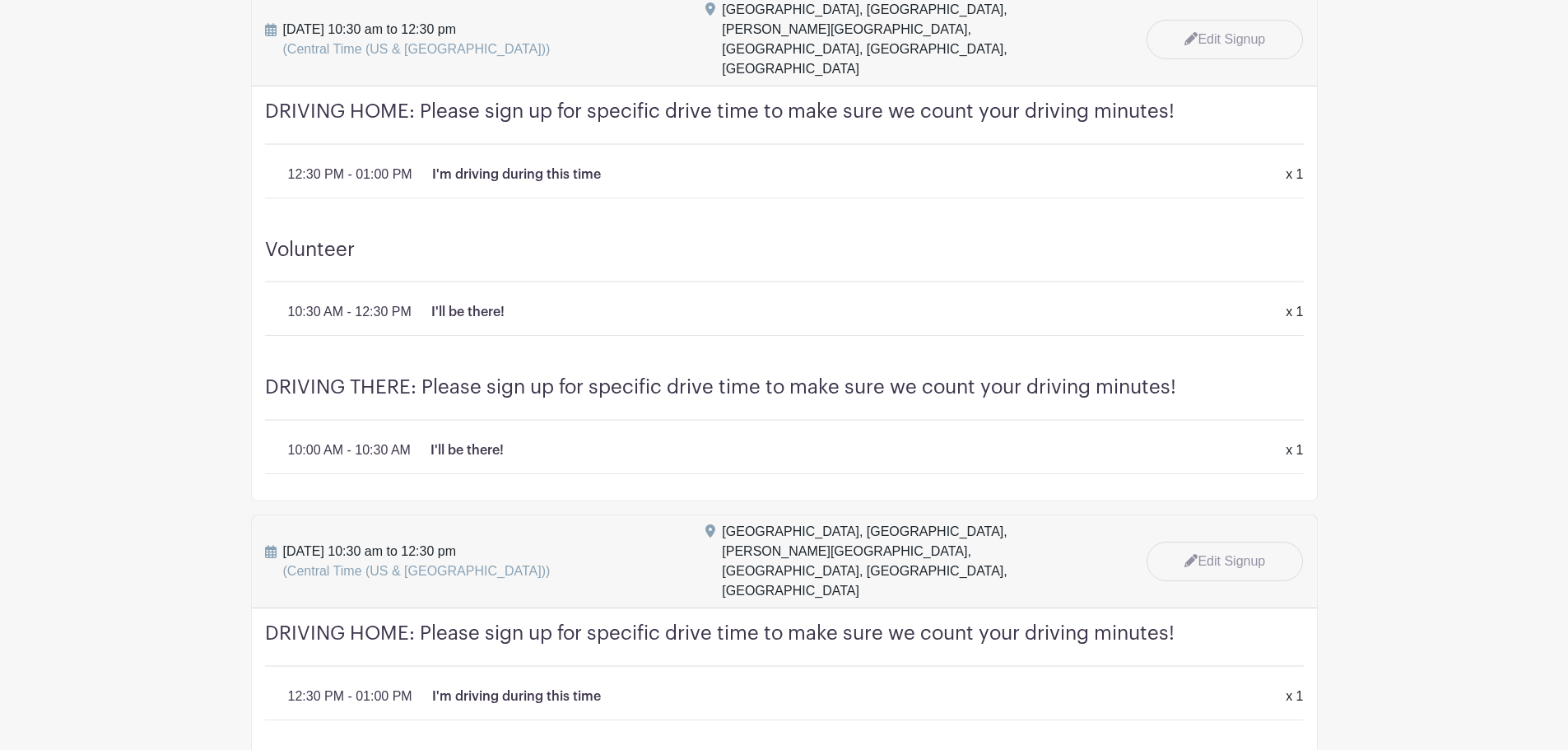
click at [751, 381] on h4 "DRIVING THERE: Please sign up for specific drive time to make sure we count you…" at bounding box center [784, 398] width 1039 height 45
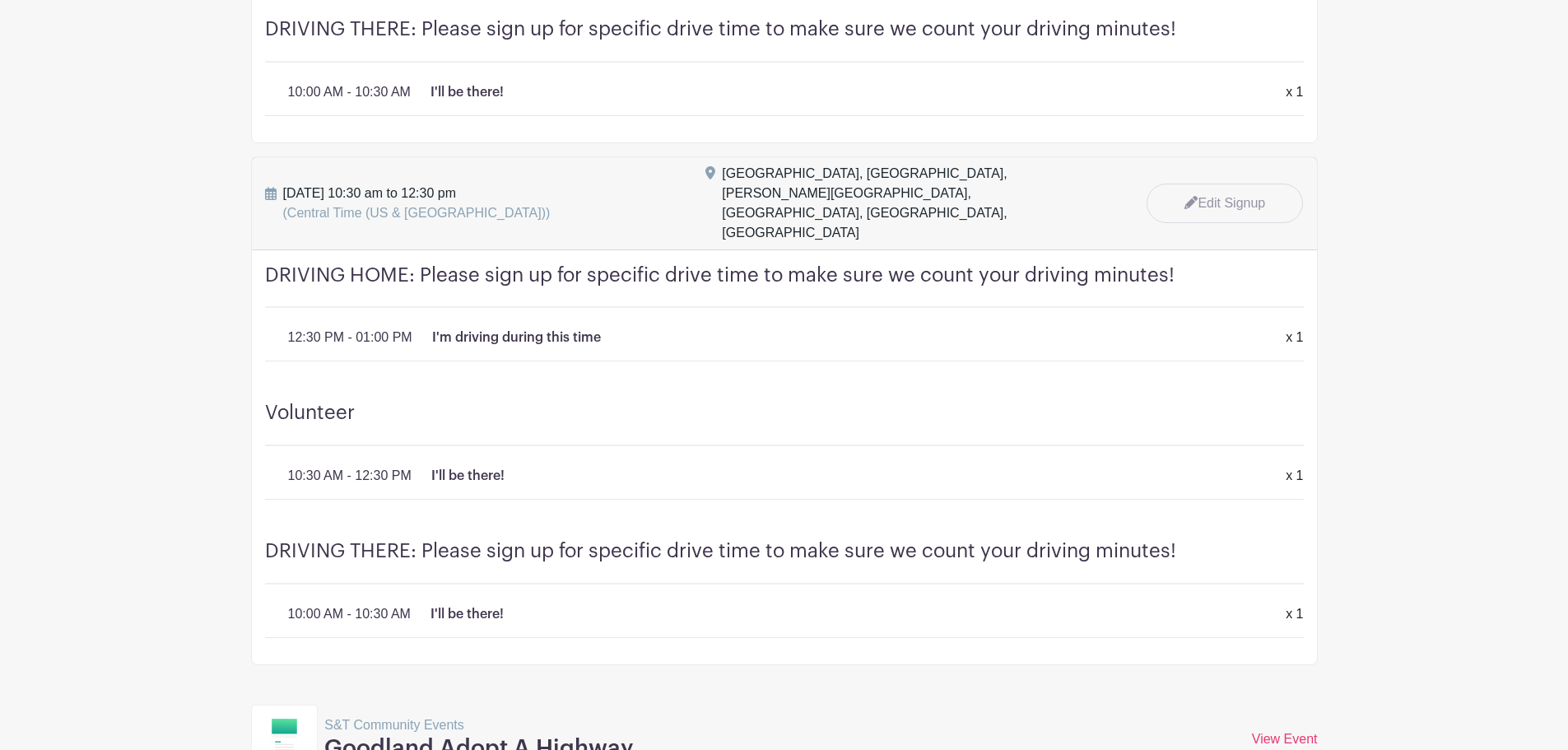
scroll to position [1563, 0]
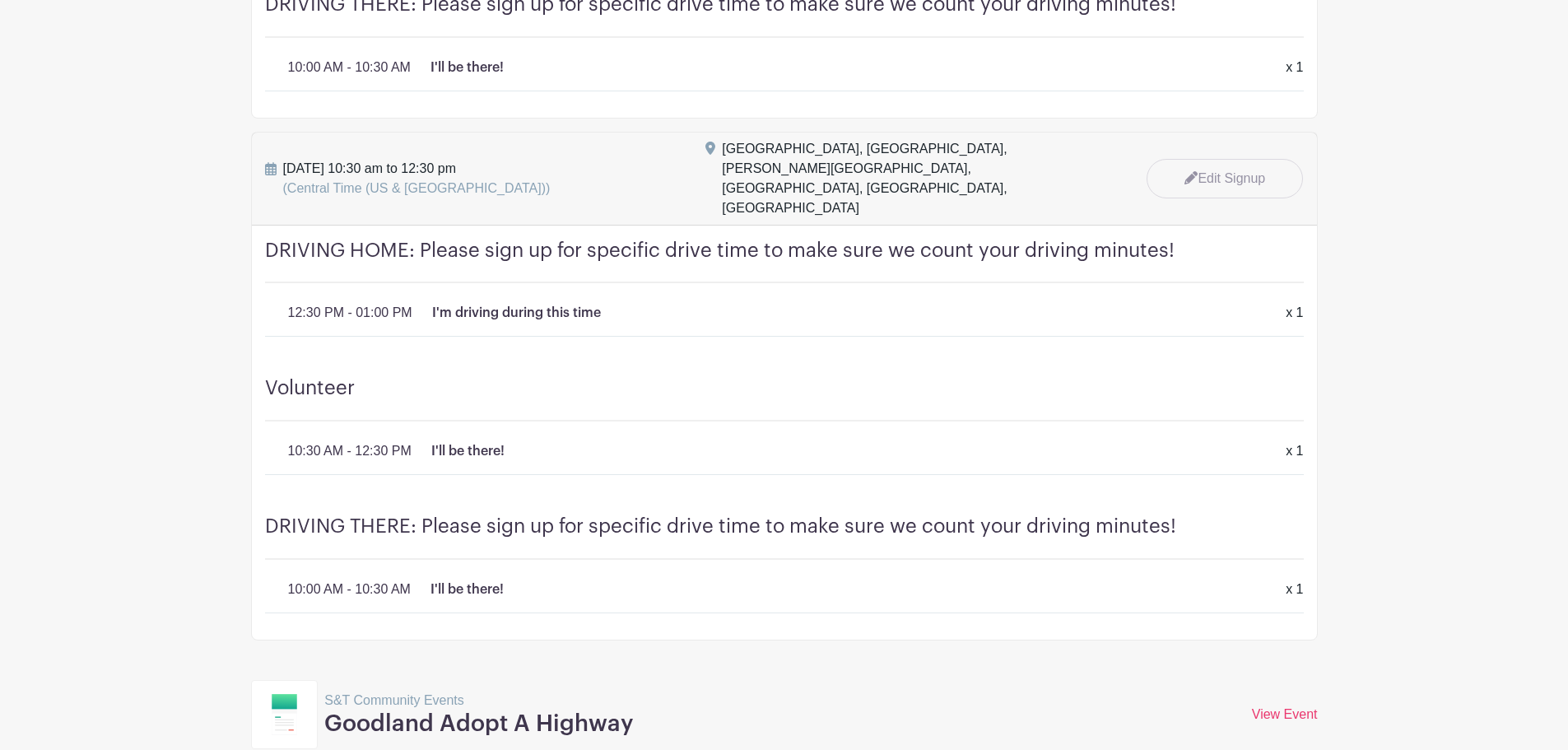
click at [740, 501] on div "DRIVING THERE: Please sign up for specific drive time to make sure we count you…" at bounding box center [785, 570] width 1066 height 138
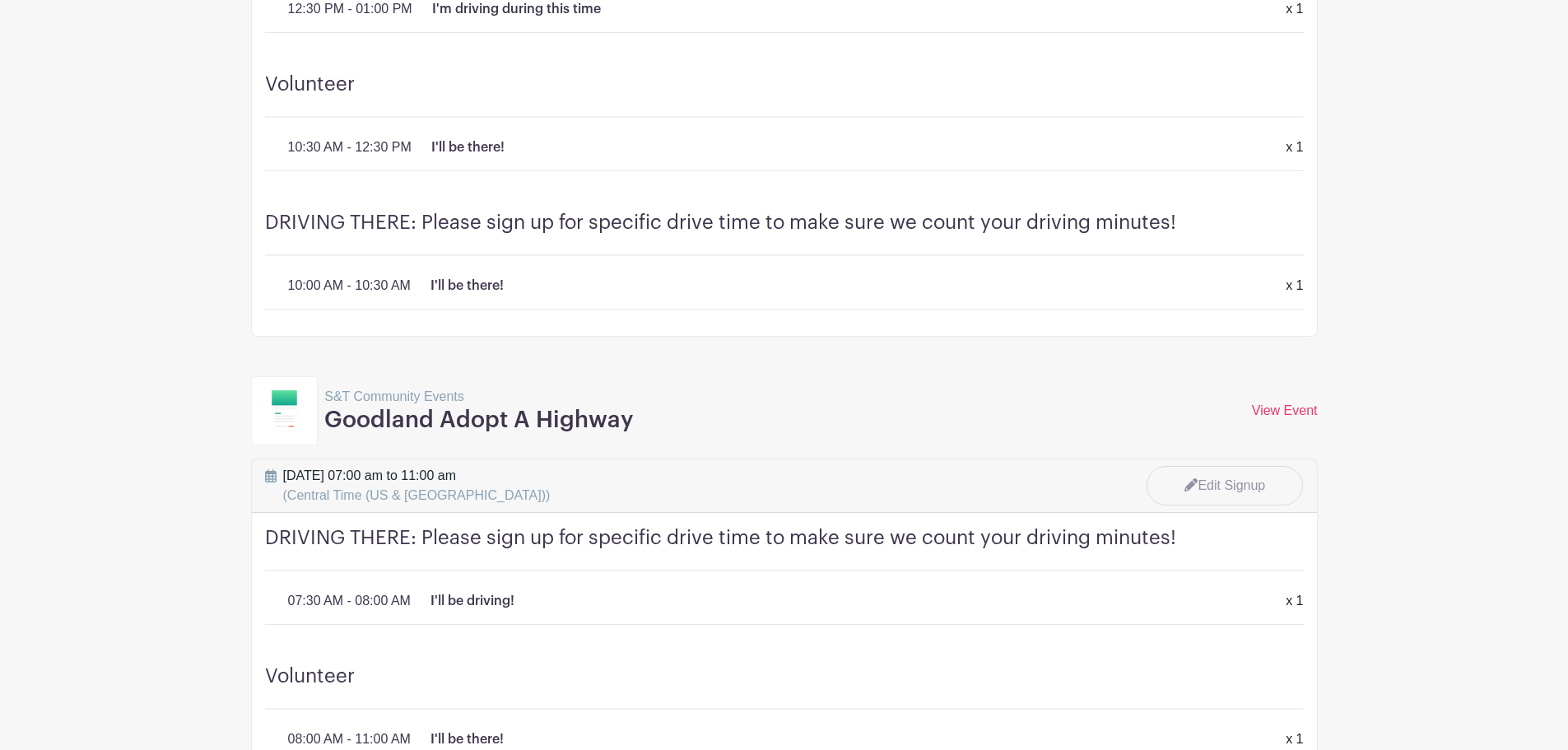
scroll to position [1892, 0]
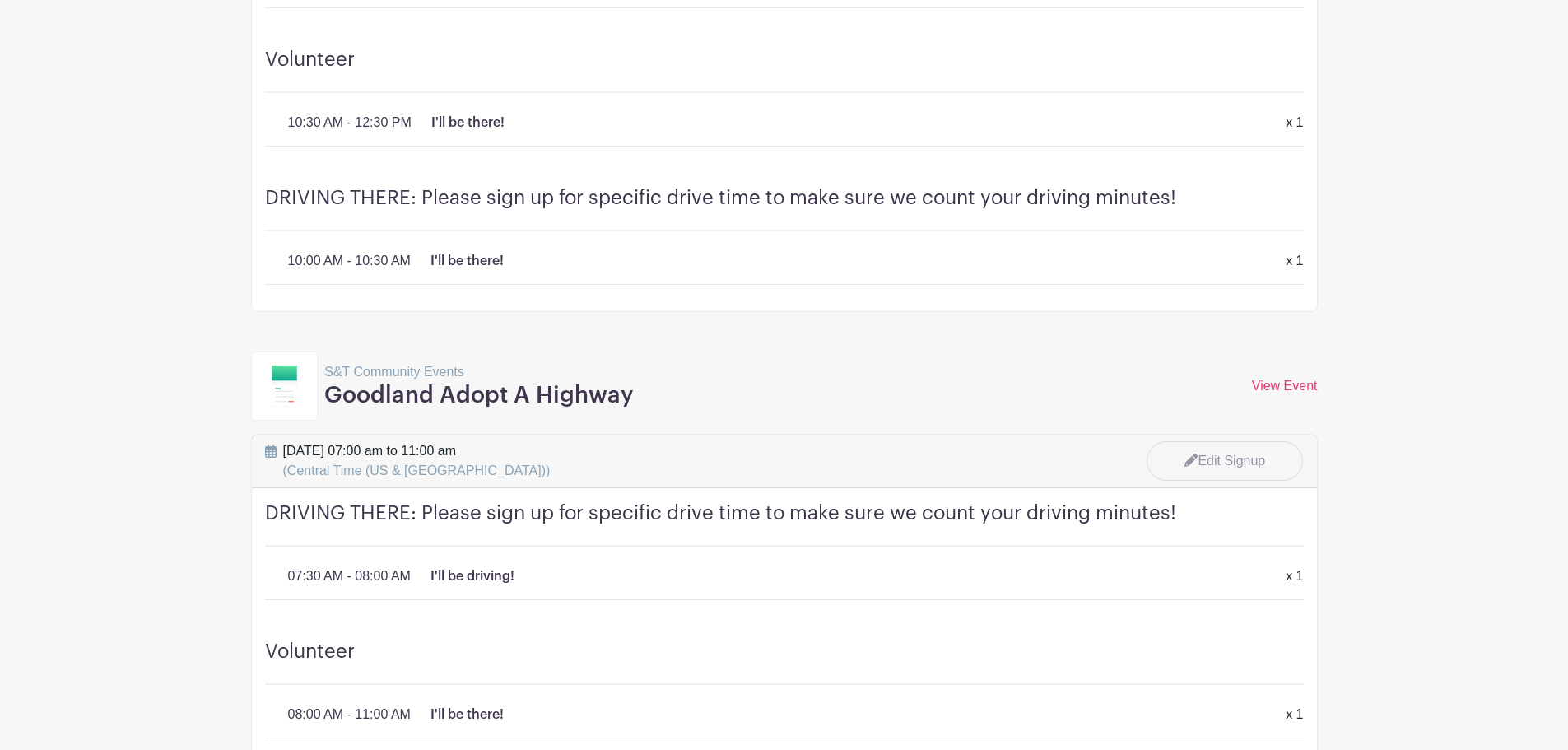
click at [882, 352] on div "S&T Community Events Goodland Adopt A Highway View Event View Event" at bounding box center [784, 386] width 1067 height 69
